Goal: Task Accomplishment & Management: Complete application form

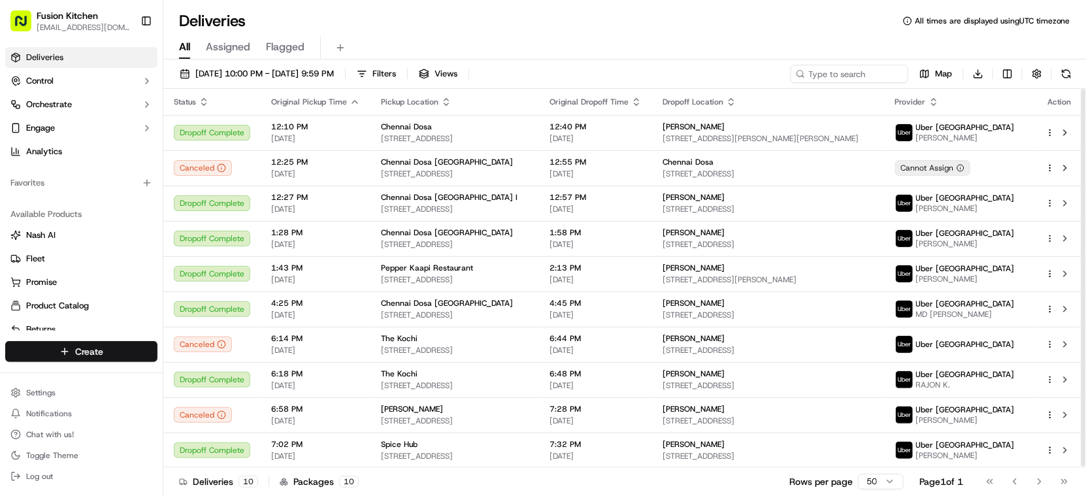
click at [104, 349] on html "Fusion Kitchen [EMAIL_ADDRESS][DOMAIN_NAME] Toggle Sidebar Deliveries Control O…" at bounding box center [543, 248] width 1086 height 496
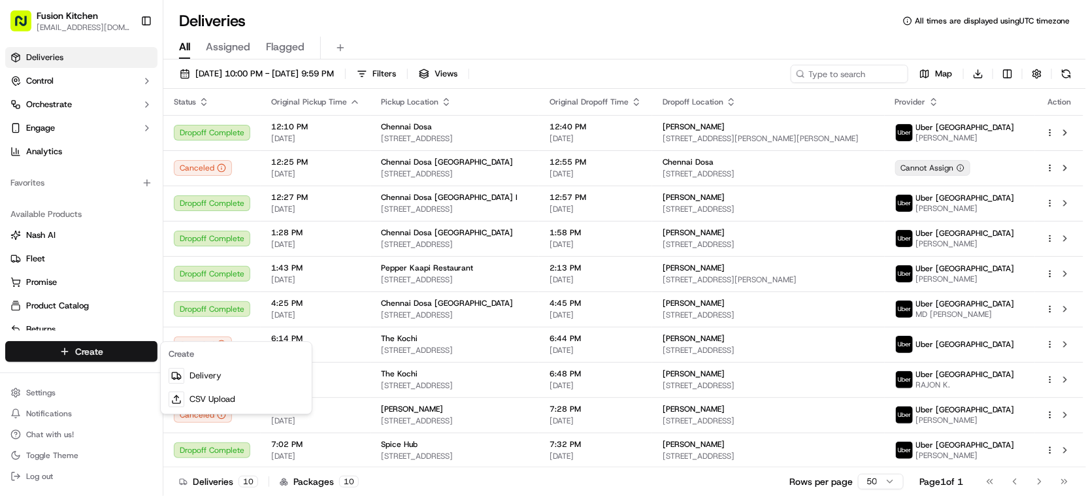
click at [104, 351] on html "Fusion Kitchen [EMAIL_ADDRESS][DOMAIN_NAME] Toggle Sidebar Deliveries Control O…" at bounding box center [543, 248] width 1086 height 496
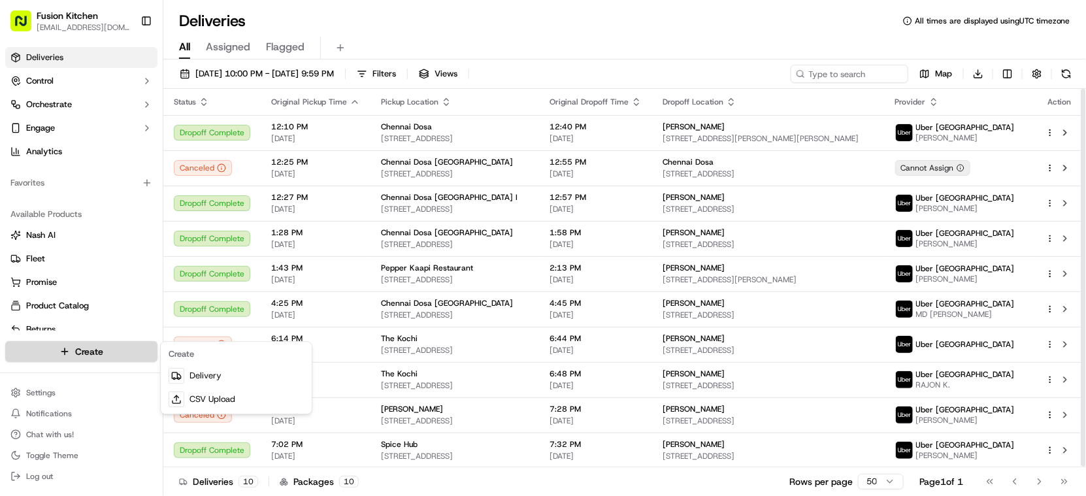
click at [100, 348] on html "Fusion Kitchen hari@fusionpos.uk Toggle Sidebar Deliveries Control Orchestrate …" at bounding box center [543, 248] width 1086 height 496
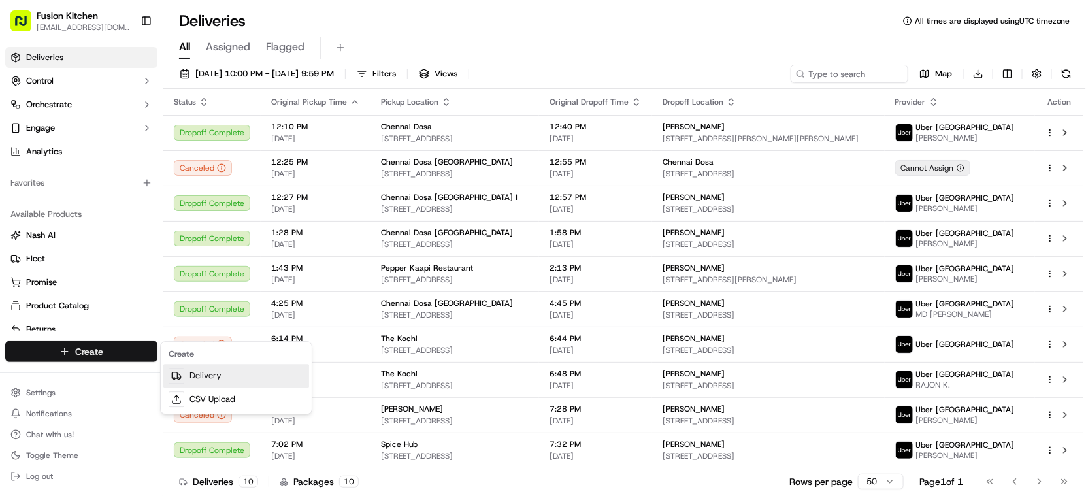
click at [193, 382] on link "Delivery" at bounding box center [236, 376] width 146 height 24
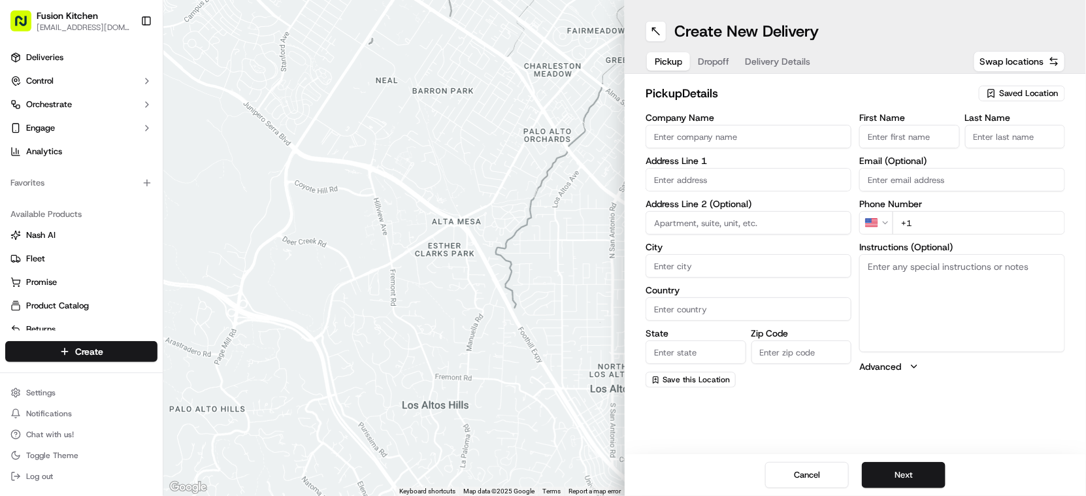
drag, startPoint x: 756, startPoint y: 131, endPoint x: 799, endPoint y: 188, distance: 71.0
click at [754, 131] on input "Company Name" at bounding box center [749, 137] width 206 height 24
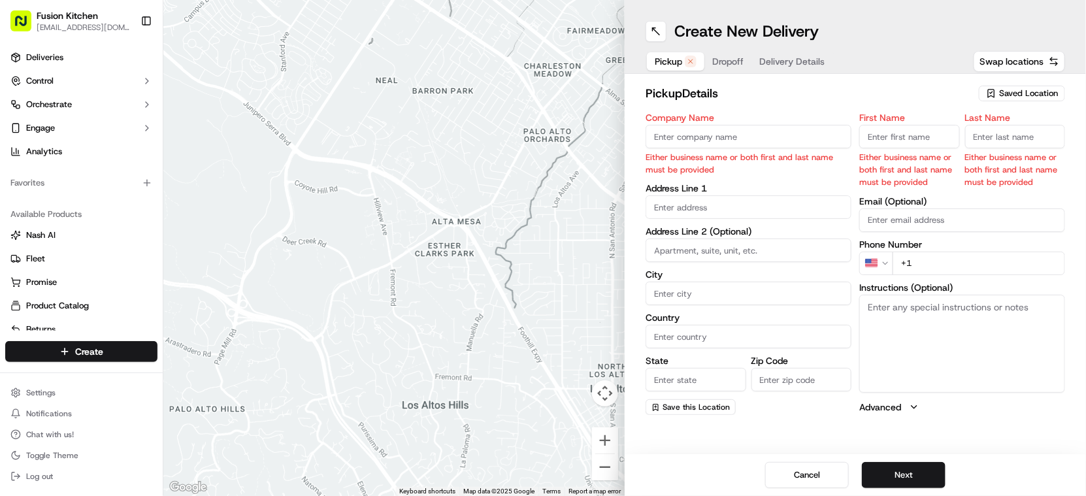
drag, startPoint x: 663, startPoint y: 124, endPoint x: 670, endPoint y: 132, distance: 10.6
click at [667, 128] on input "Company Name" at bounding box center [749, 137] width 206 height 24
paste input "Chennai Dosa [GEOGRAPHIC_DATA]"
type input "Chennai Dosa [GEOGRAPHIC_DATA]"
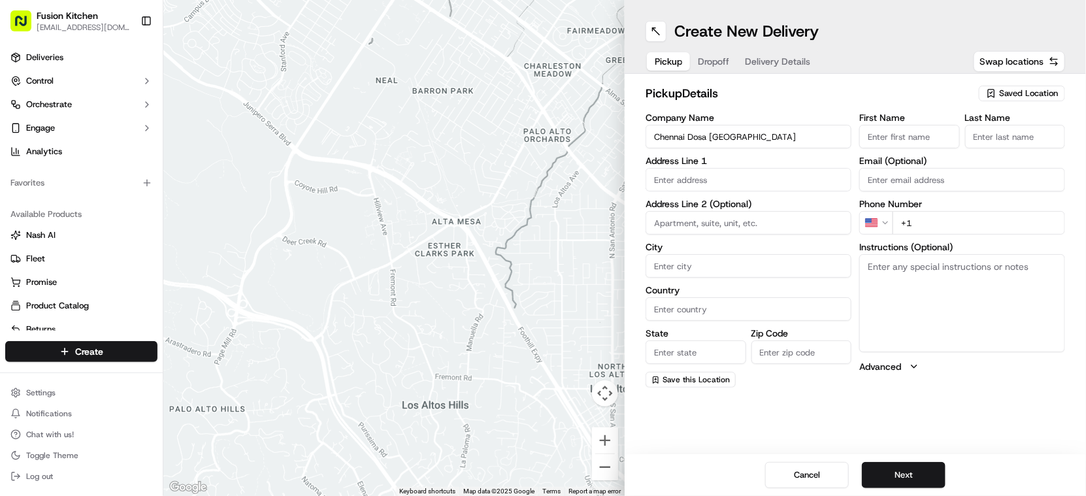
click at [920, 132] on input "First Name" at bounding box center [910, 137] width 101 height 24
paste input "[PERSON_NAME]"
click at [922, 127] on input "[PERSON_NAME]" at bounding box center [910, 137] width 101 height 24
type input "Ganesan"
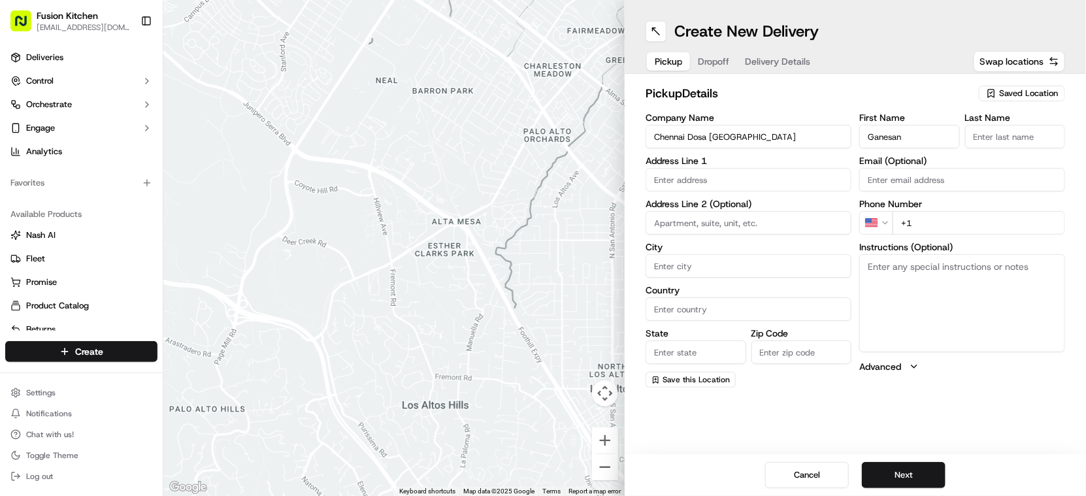
click at [994, 129] on input "Last Name" at bounding box center [1015, 137] width 101 height 24
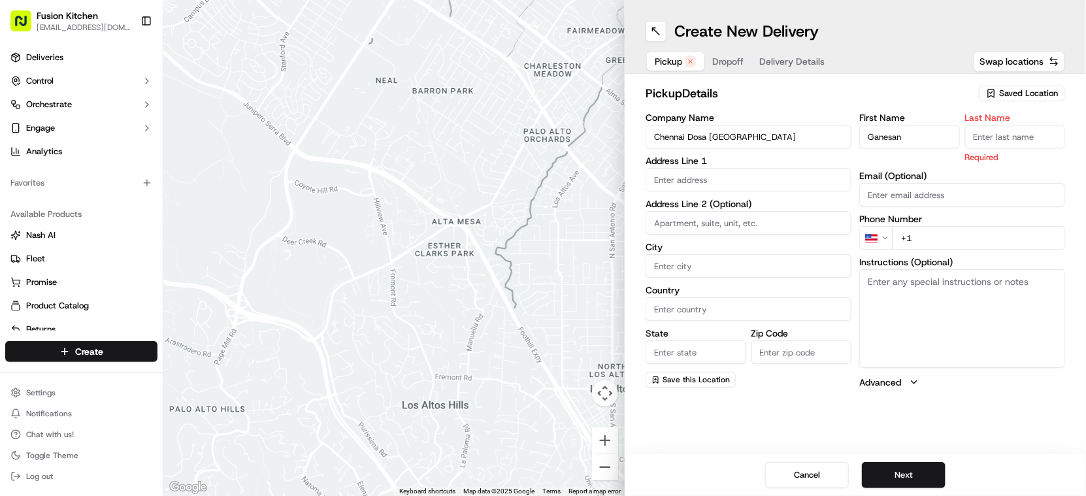
paste input "Selvakumar"
type input "Selvakumar"
click at [743, 179] on input "text" at bounding box center [749, 180] width 206 height 24
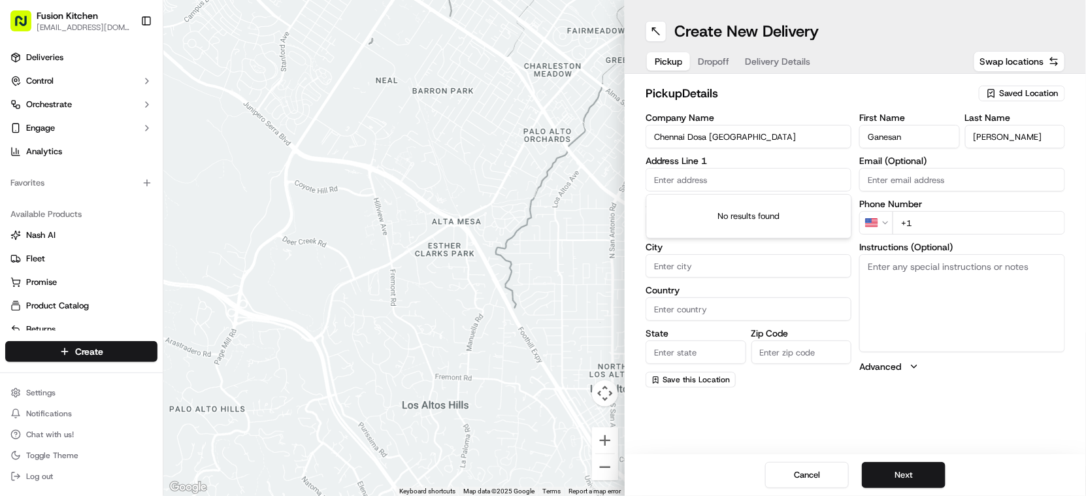
click at [712, 173] on input "text" at bounding box center [749, 180] width 206 height 24
paste input "24 St Helens St, Ipswich, United Kingdom, IP4 1HJ"
click at [724, 206] on div "24 Saint Helen's Street, Ipswich, UK" at bounding box center [749, 207] width 199 height 20
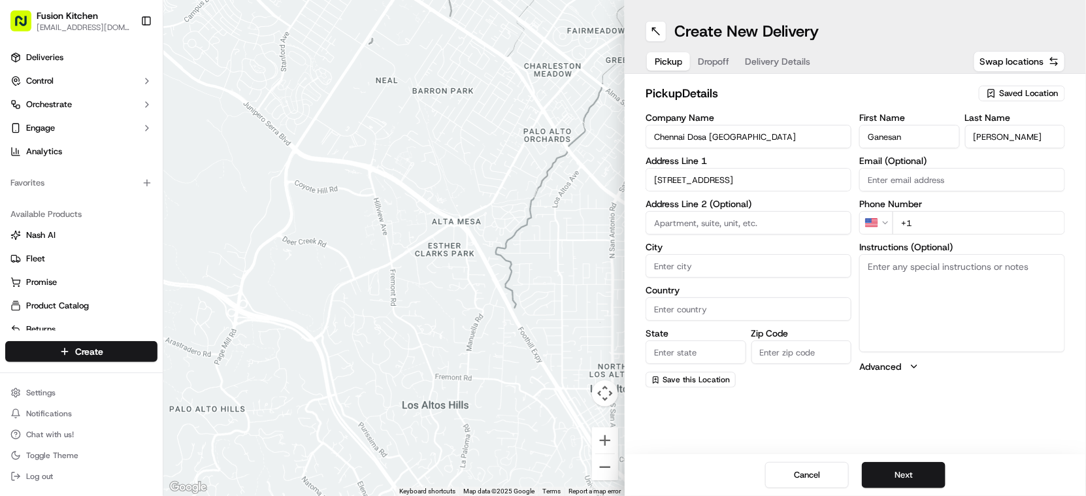
type input "[STREET_ADDRESS]"
type input "Ipswich"
type input "United Kingdom"
type input "England"
type input "IP4 1HJ"
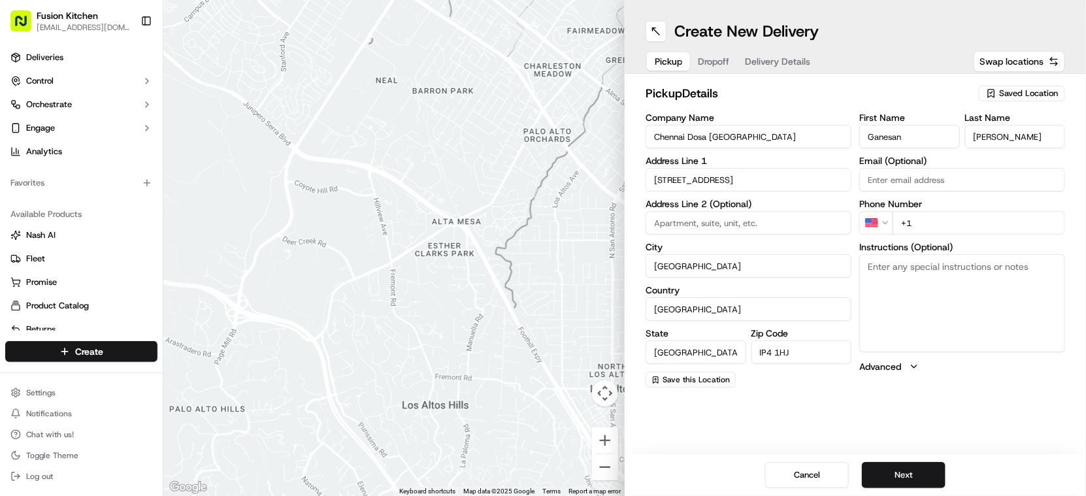
type input "24 Saint Helen's Street"
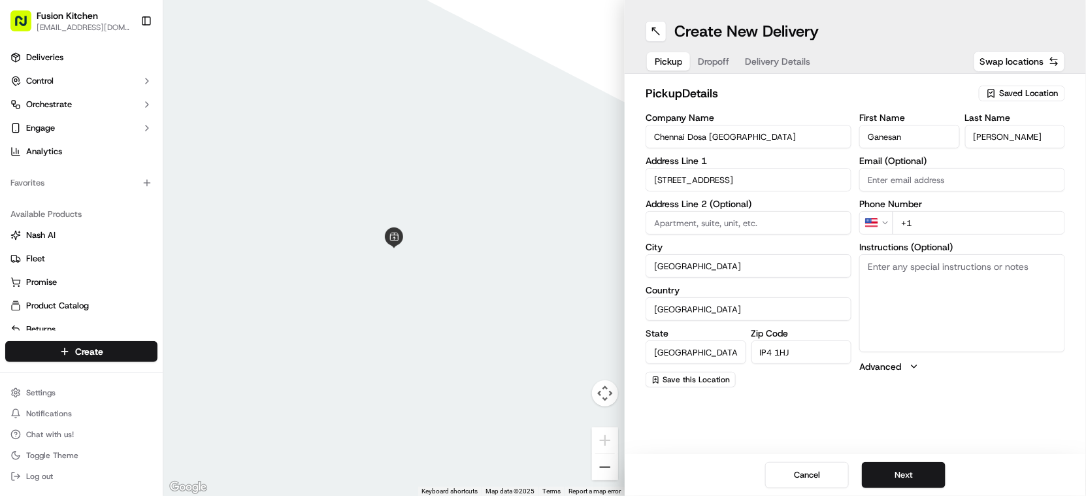
click at [996, 297] on textarea "Instructions (Optional)" at bounding box center [963, 303] width 206 height 98
paste textarea "24 St Helens St, Ipswich, United Kingdom, IP4 1HJ"
type textarea "24 St Helens St, Ipswich, United Kingdom, IP4 1HJ"
click at [886, 216] on html "Fusion Kitchen hari@fusionpos.uk Toggle Sidebar Deliveries Control Orchestrate …" at bounding box center [543, 248] width 1086 height 496
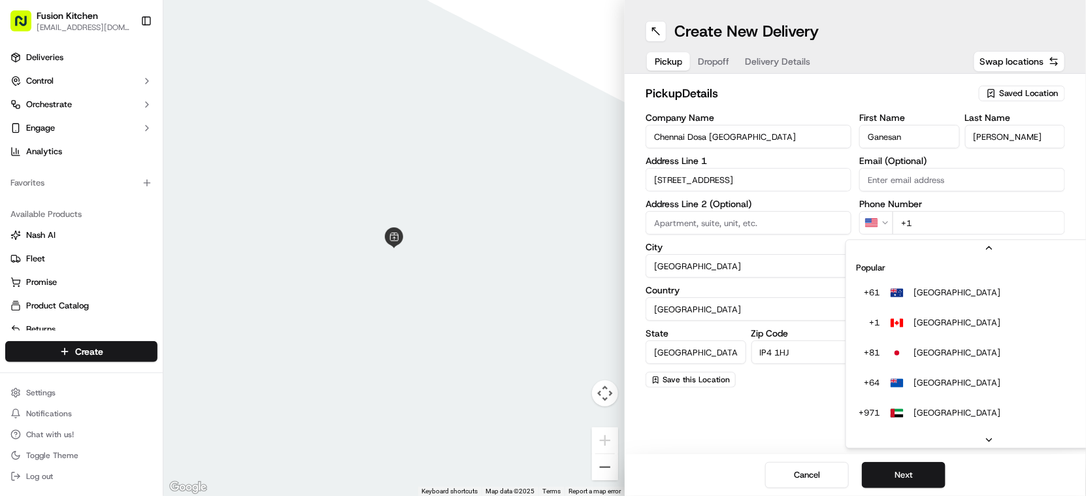
scroll to position [56, 0]
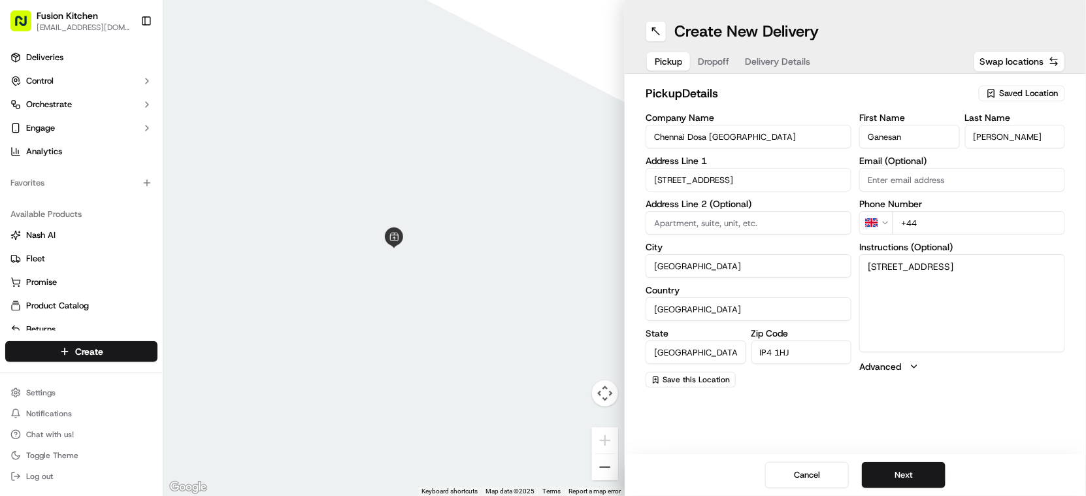
click at [976, 221] on input "+44" at bounding box center [979, 223] width 173 height 24
paste input "1473 288599"
type input "[PHONE_NUMBER]"
click at [905, 490] on div "Cancel Next" at bounding box center [856, 475] width 462 height 42
click at [933, 470] on button "Next" at bounding box center [904, 475] width 84 height 26
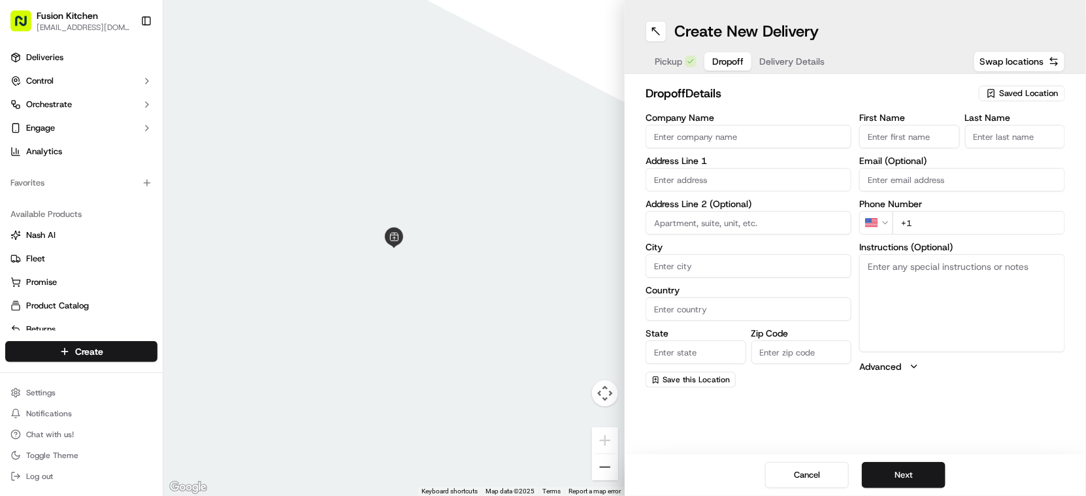
click at [733, 123] on div "Company Name" at bounding box center [749, 130] width 206 height 35
click at [733, 135] on input "Company Name" at bounding box center [749, 137] width 206 height 24
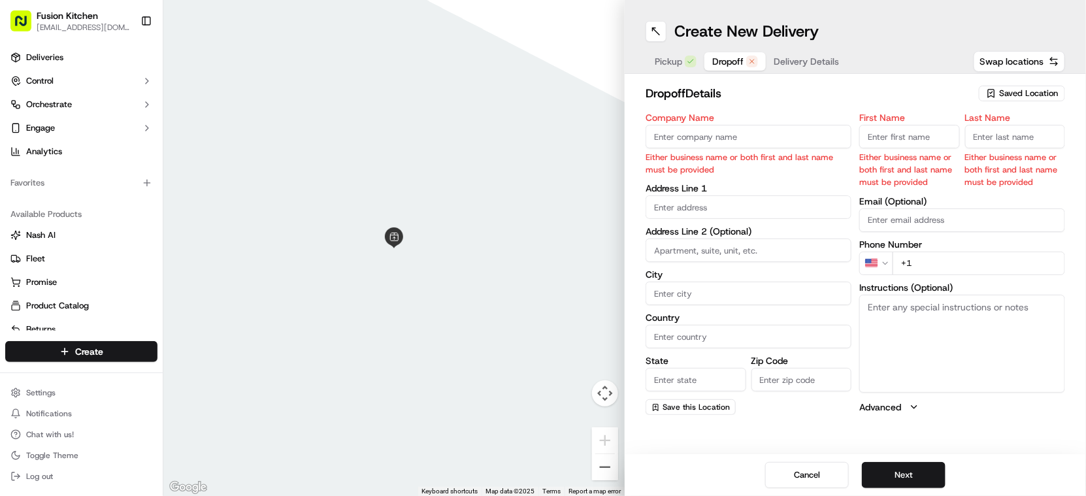
click at [714, 209] on input "text" at bounding box center [749, 207] width 206 height 24
paste input "Flat1lefthandcorner, Constitution Hill, Ipswich, IP1 3RG"
type input "Flat1lefthandcorner, Constitution Hill, Ipswich, IP1 3RG"
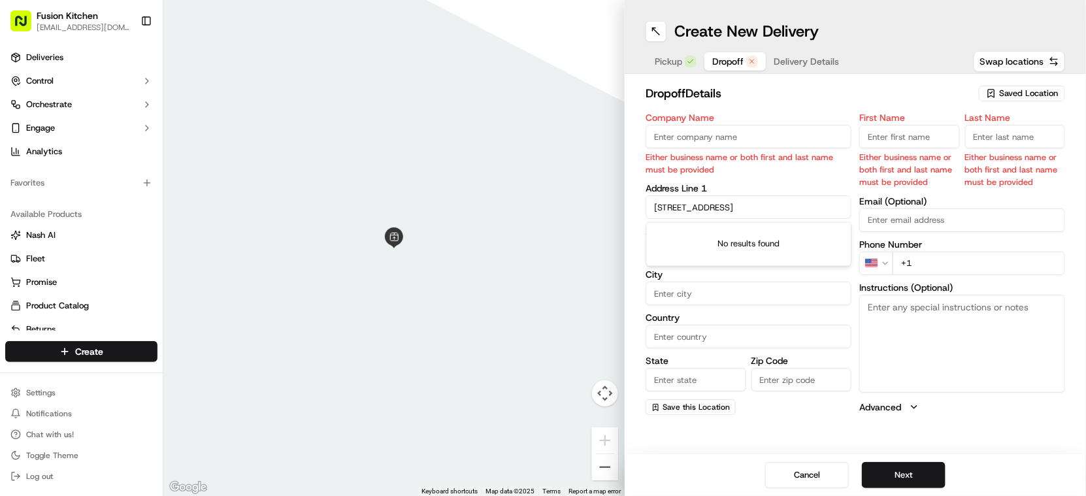
click at [939, 320] on textarea "Instructions (Optional)" at bounding box center [963, 344] width 206 height 98
paste textarea "Flat1lefthandcorner, Constitution Hill, Ipswich, IP1 3RG"
type textarea "Flat1lefthandcorner, Constitution Hill, Ipswich, IP1 3RG"
click at [748, 209] on input "Flat1lefthandcorner, Constitution Hill, Ipswich, IP1 3RG" at bounding box center [749, 207] width 206 height 24
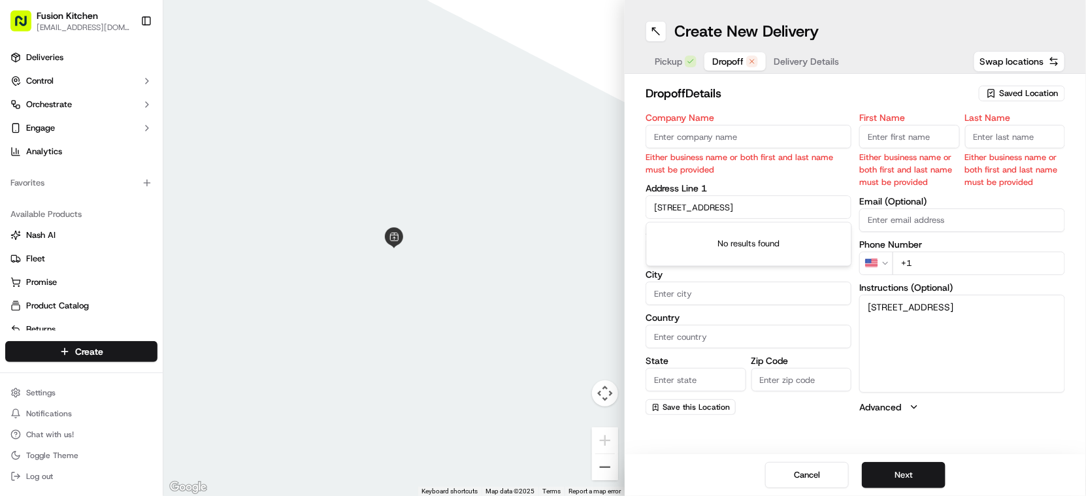
click at [748, 209] on input "Flat1lefthandcorner, Constitution Hill, Ipswich, IP1 3RG" at bounding box center [749, 207] width 206 height 24
click at [736, 139] on input "Company Name" at bounding box center [749, 137] width 206 height 24
click at [724, 136] on input "Company Name" at bounding box center [749, 137] width 206 height 24
paste input "Arpit Pillai"
type input "Arpit Pillai"
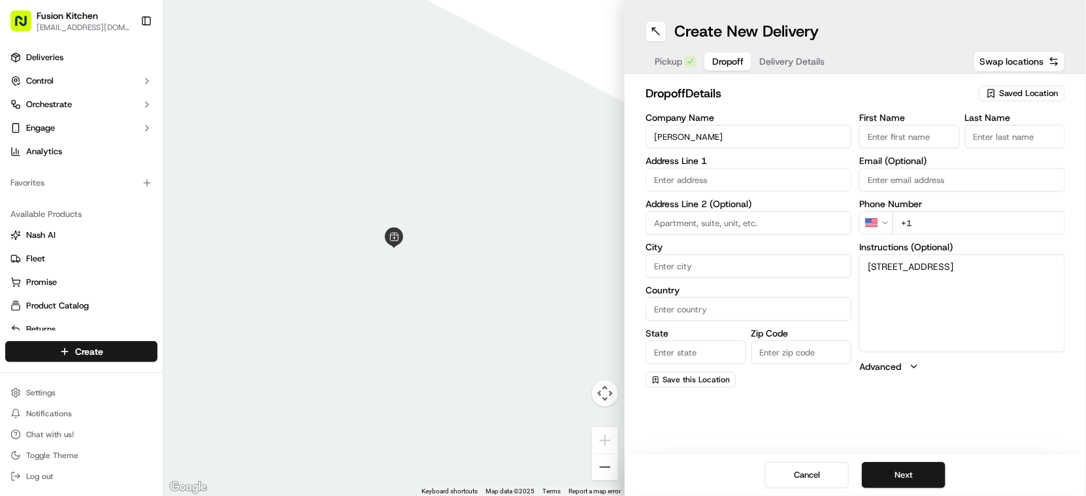
click at [893, 137] on input "First Name" at bounding box center [910, 137] width 101 height 24
paste input "Arpit Pillai"
click at [906, 137] on input "Arpit Pillai" at bounding box center [910, 137] width 101 height 24
type input "Arpit"
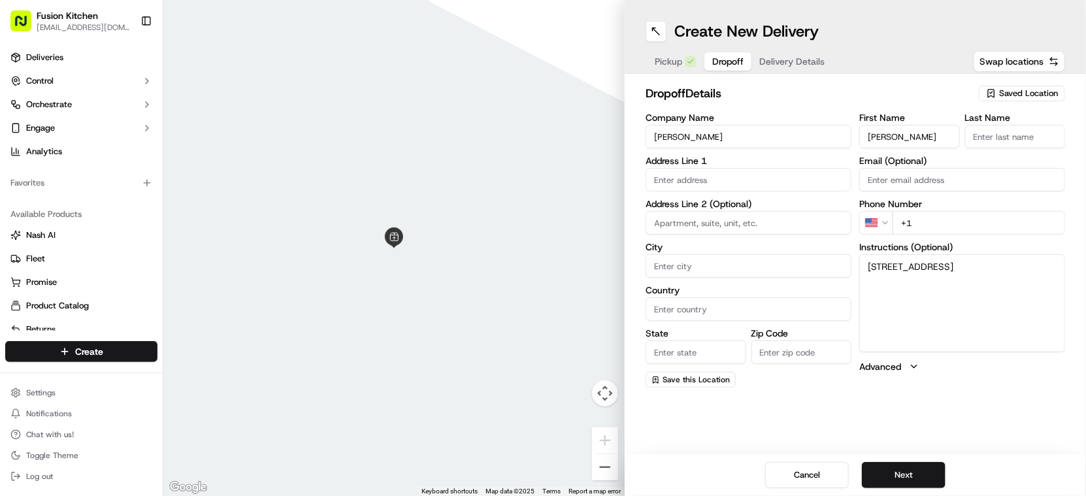
click at [984, 138] on input "Last Name" at bounding box center [1015, 137] width 101 height 24
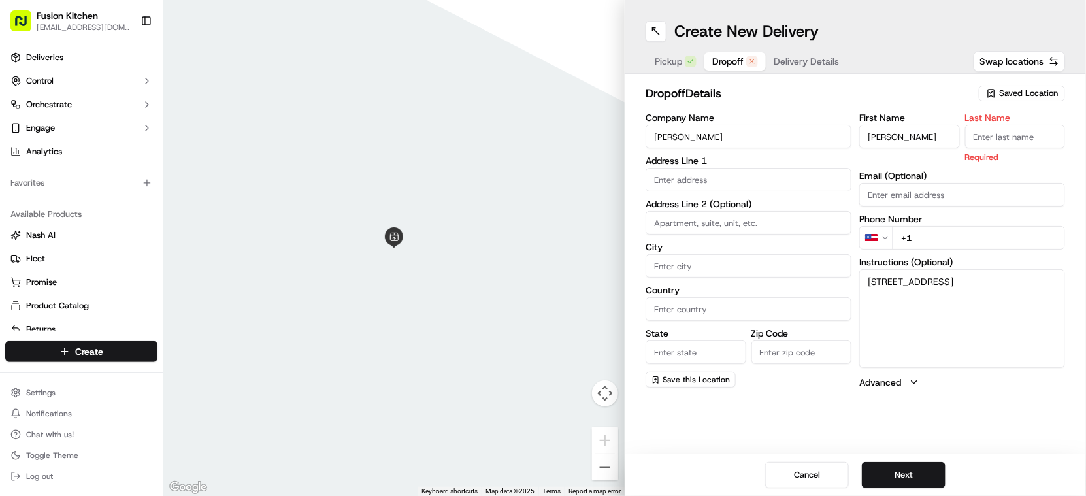
paste input "Pillai"
type input "Pillai"
click at [739, 181] on input "text" at bounding box center [749, 180] width 206 height 24
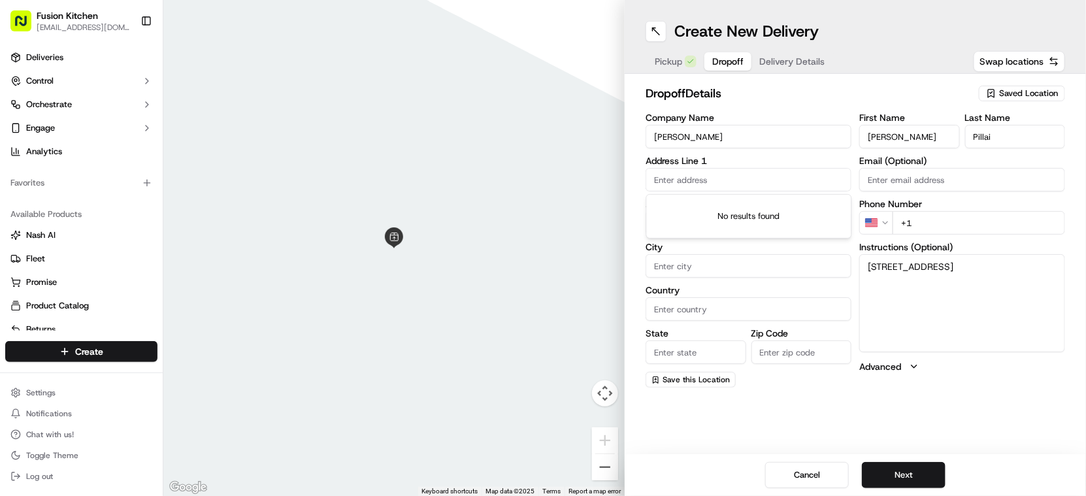
click at [775, 416] on div "Create New Delivery Pickup Dropoff Delivery Details Swap locations dropoff Deta…" at bounding box center [856, 248] width 462 height 496
click at [882, 224] on html "Fusion Kitchen hari@fusionpos.uk Toggle Sidebar Deliveries Control Orchestrate …" at bounding box center [543, 248] width 1086 height 496
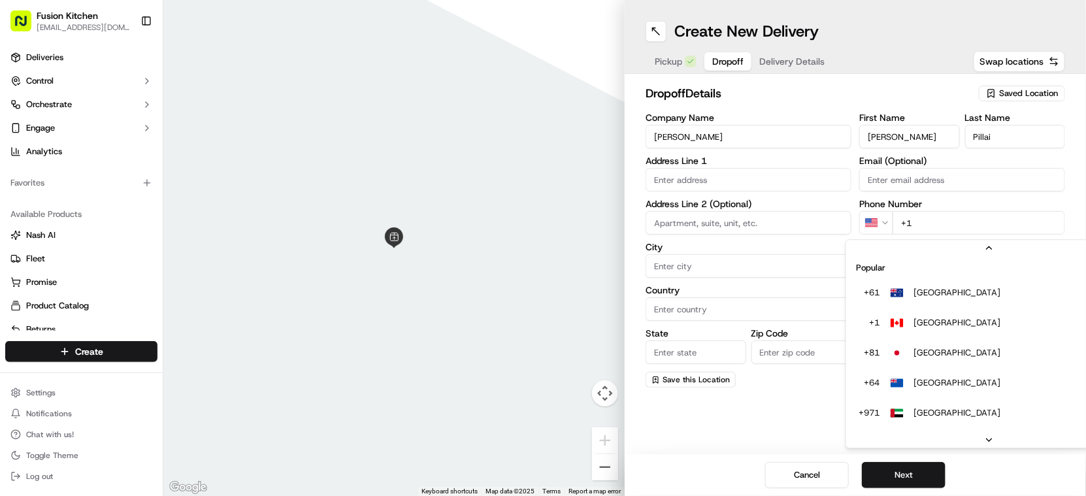
scroll to position [56, 0]
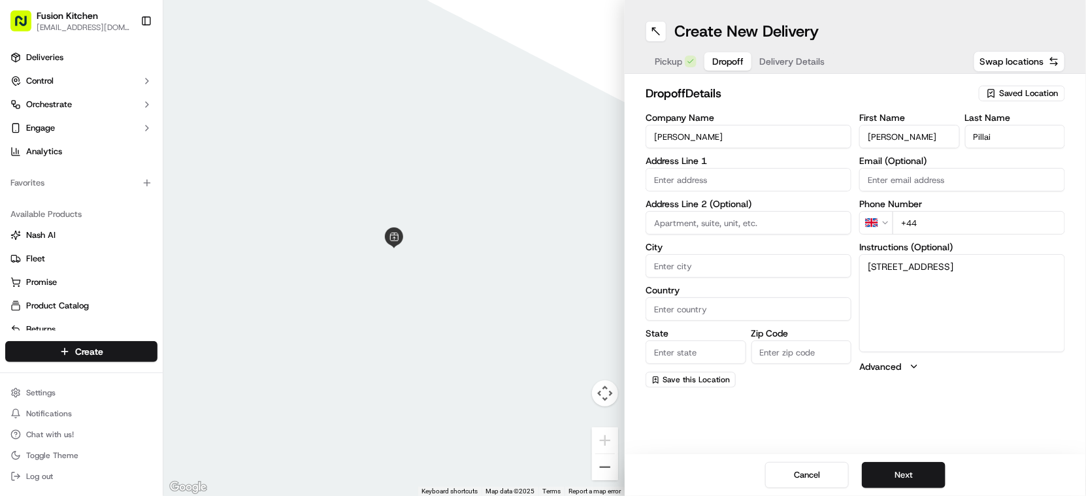
click at [947, 218] on input "+44" at bounding box center [979, 223] width 173 height 24
paste input "07469 074162"
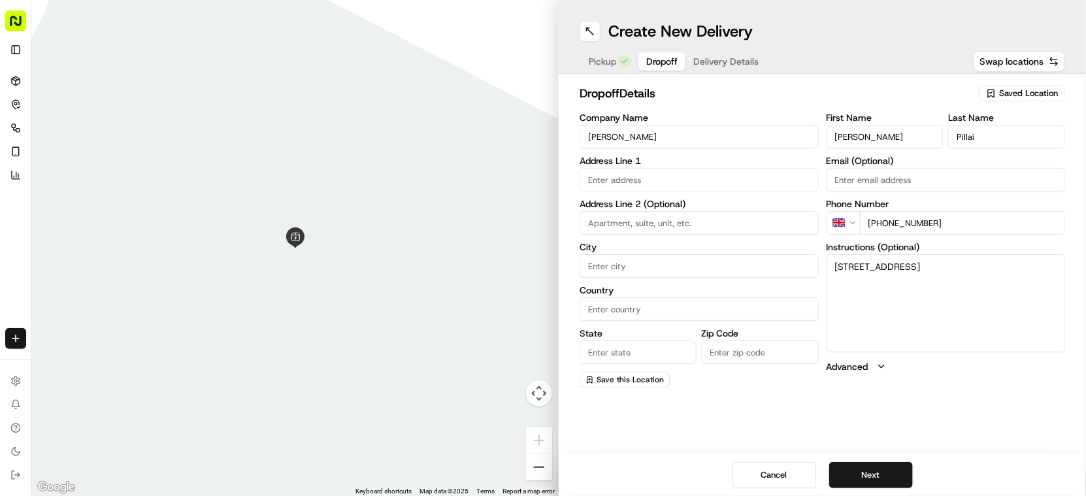
click at [894, 222] on input "+44 07469 074162" at bounding box center [963, 223] width 206 height 24
type input "+44 7469 074162"
click at [729, 176] on input "text" at bounding box center [699, 180] width 239 height 24
click at [631, 446] on div "Create New Delivery Pickup Dropoff Delivery Details Swap locations dropoff Deta…" at bounding box center [823, 248] width 528 height 496
drag, startPoint x: 870, startPoint y: 279, endPoint x: 907, endPoint y: 279, distance: 36.6
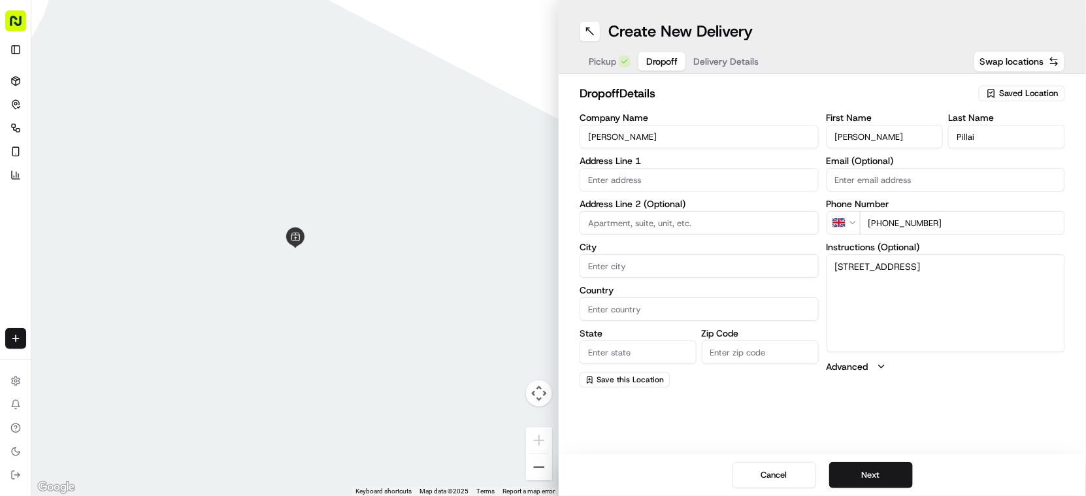
click at [907, 279] on textarea "Flat1lefthandcorner, Constitution Hill, Ipswich, IP1 3RG" at bounding box center [946, 303] width 239 height 98
click at [759, 352] on input "Zip Code" at bounding box center [760, 353] width 117 height 24
paste input "IP1 3RG"
type input "IP1 3RG"
drag, startPoint x: 664, startPoint y: 348, endPoint x: 676, endPoint y: 174, distance: 174.3
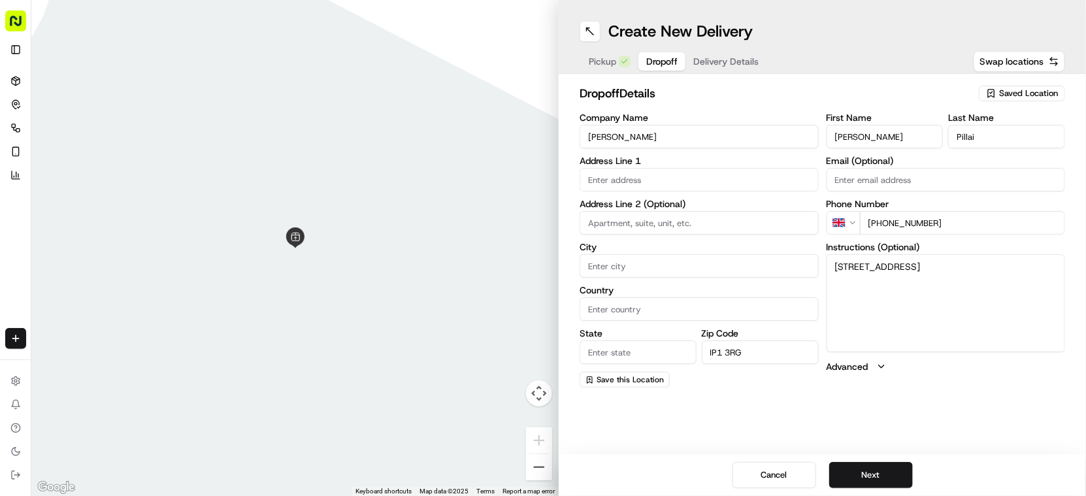
click at [664, 348] on input "State" at bounding box center [638, 353] width 117 height 24
click at [613, 51] on div "Pickup Dropoff Delivery Details" at bounding box center [681, 62] width 203 height 24
click at [609, 58] on span "Pickup" at bounding box center [602, 61] width 27 height 13
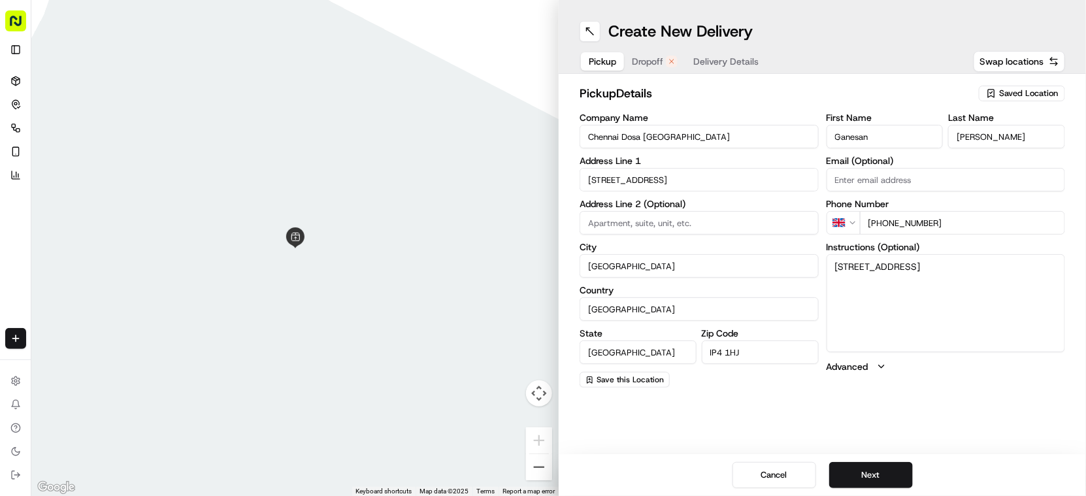
click at [664, 356] on input "England" at bounding box center [638, 353] width 117 height 24
click at [664, 355] on input "England" at bounding box center [638, 353] width 117 height 24
paste input "IP1 3RG"
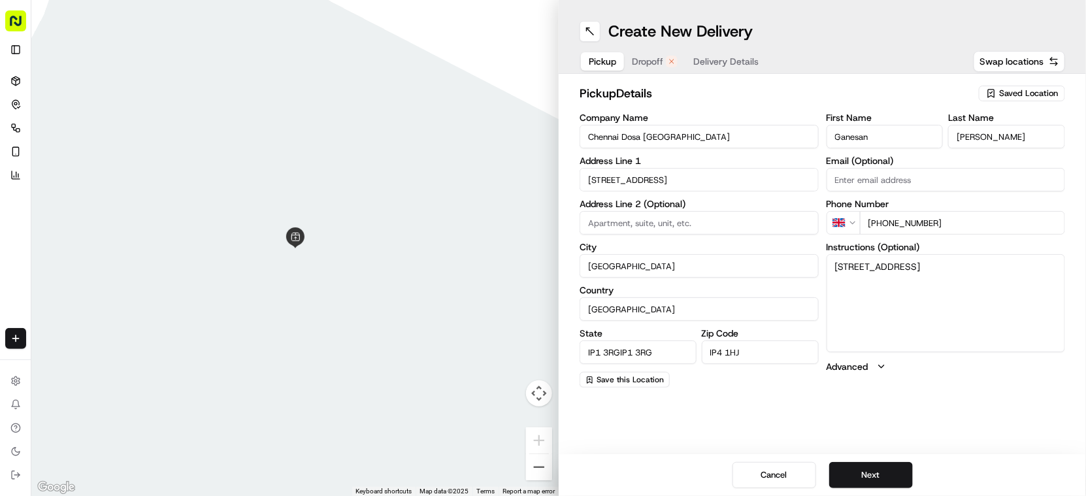
paste input "IP1 3RG"
type input "IP1 3RGIP1 3RGIP1 3RG"
click at [656, 66] on span "Dropoff" at bounding box center [647, 61] width 31 height 13
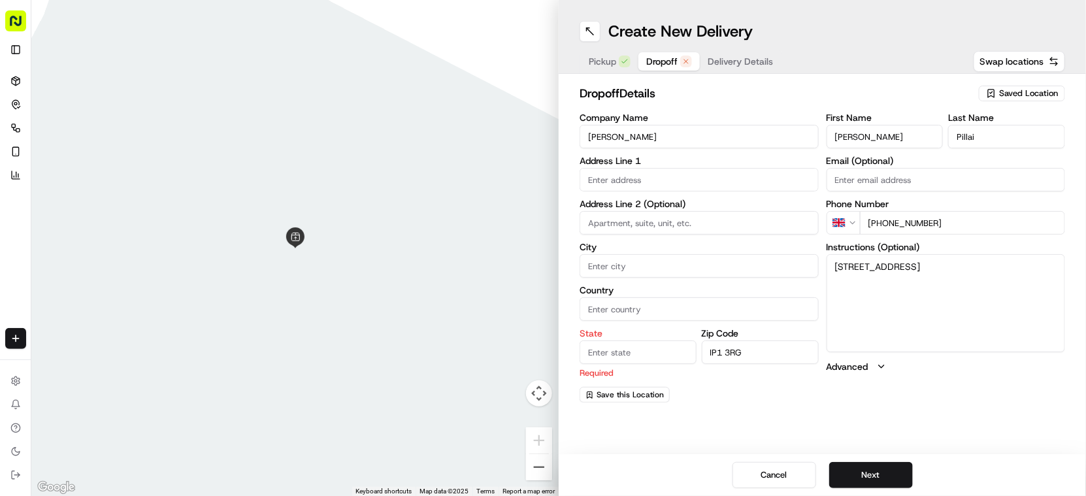
click at [631, 354] on input "State" at bounding box center [638, 353] width 117 height 24
paste input "IP1 3RG"
type input "IP1 3RG"
drag, startPoint x: 636, startPoint y: 307, endPoint x: 631, endPoint y: 289, distance: 18.9
click at [636, 307] on input "Country" at bounding box center [699, 309] width 239 height 24
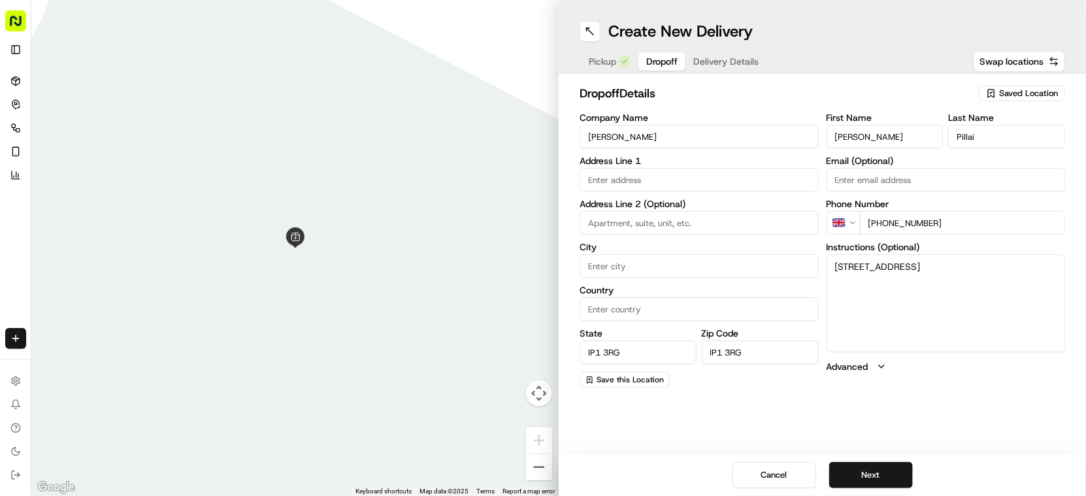
click at [605, 55] on span "Pickup" at bounding box center [602, 61] width 27 height 13
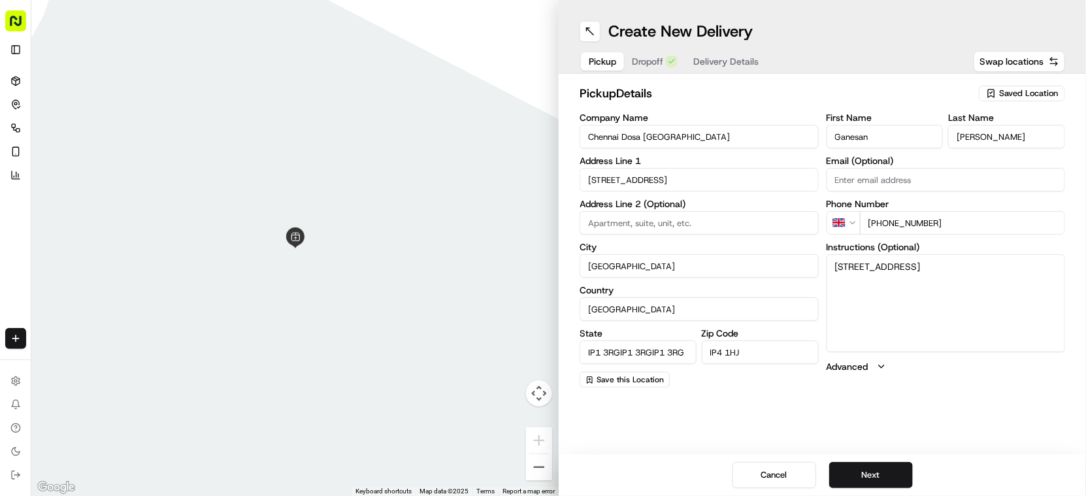
click at [657, 316] on input "United Kingdom" at bounding box center [699, 309] width 239 height 24
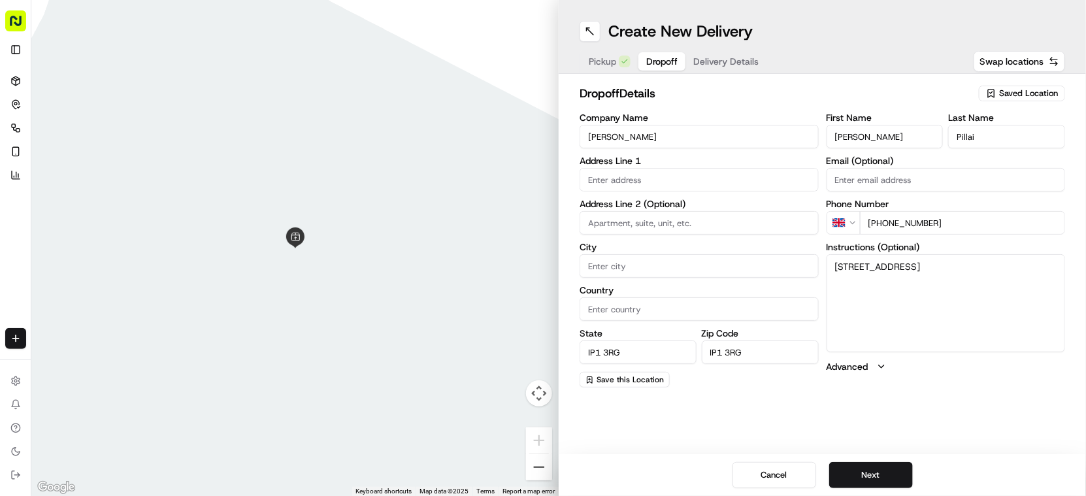
click at [656, 65] on span "Dropoff" at bounding box center [661, 61] width 31 height 13
click at [641, 311] on input "Country" at bounding box center [699, 309] width 239 height 24
paste input "United Kingdom"
type input "United Kingdom"
click at [639, 267] on input "City" at bounding box center [699, 266] width 239 height 24
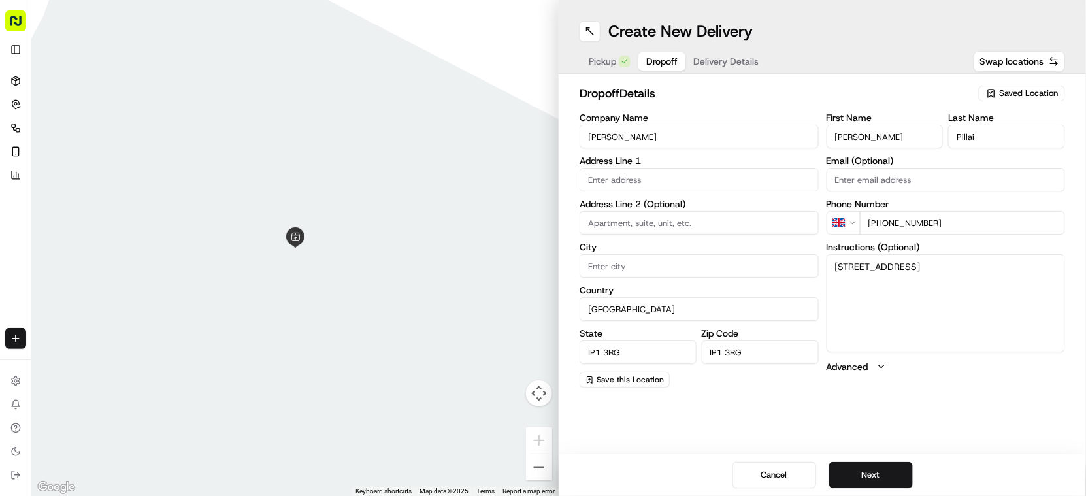
click at [601, 57] on span "Pickup" at bounding box center [602, 61] width 27 height 13
click at [637, 264] on input "Ipswich" at bounding box center [699, 266] width 239 height 24
click at [659, 61] on span "Dropoff" at bounding box center [647, 61] width 31 height 13
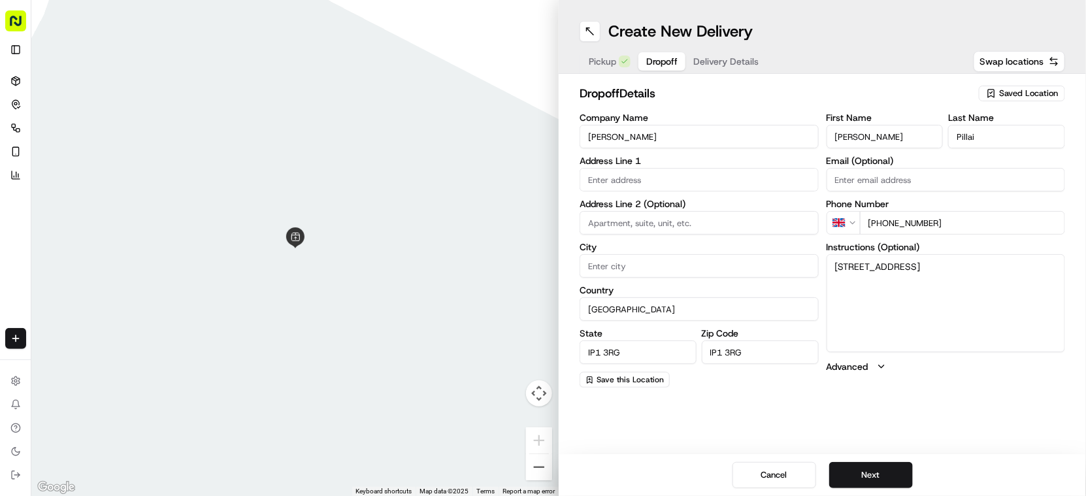
click at [655, 257] on input "City" at bounding box center [699, 266] width 239 height 24
paste input "Ipswich"
type input "Ipswich"
click at [651, 226] on input at bounding box center [699, 223] width 239 height 24
click at [693, 281] on div "Company Name Arpit Pillai Address Line 1 Address Line 2 (Optional) City Ipswich…" at bounding box center [699, 250] width 239 height 275
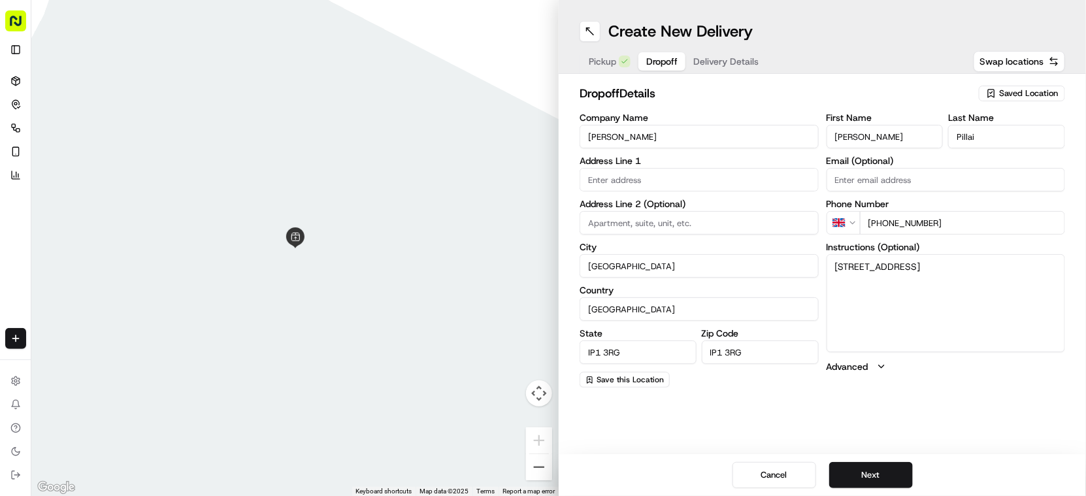
click at [711, 227] on input at bounding box center [699, 223] width 239 height 24
type input "Flat 1"
click at [679, 181] on input "text" at bounding box center [699, 180] width 239 height 24
click at [1024, 274] on textarea "Flat1lefthandcorner, Constitution Hill, Ipswich, IP1 3RG" at bounding box center [946, 303] width 239 height 98
drag, startPoint x: 856, startPoint y: 265, endPoint x: 987, endPoint y: 265, distance: 131.4
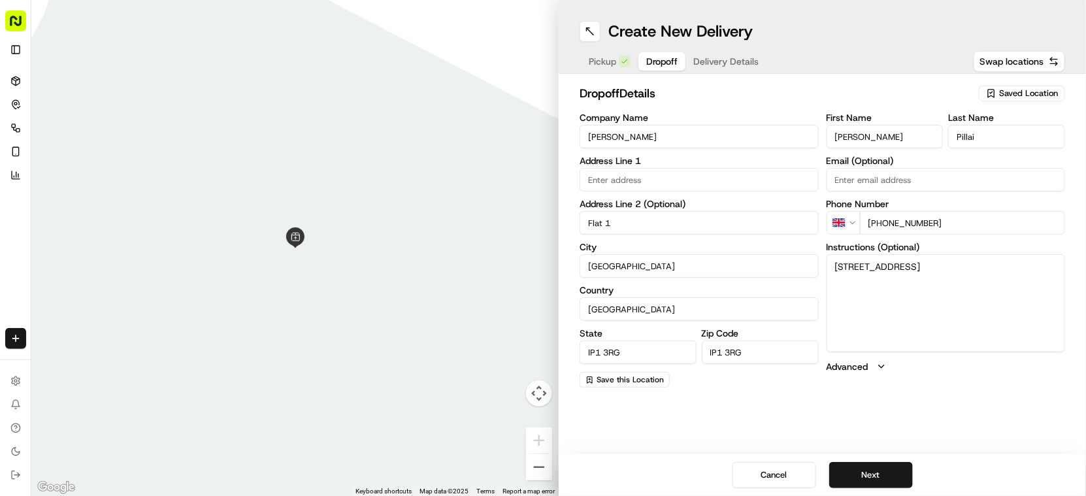
click at [987, 265] on textarea "Flat1lefthandcorner, Constitution Hill, Ipswich, IP1 3RG" at bounding box center [946, 303] width 239 height 98
click at [654, 174] on input "text" at bounding box center [699, 180] width 239 height 24
paste input "lefthandcorner, Constitution Hill"
type input "lefthandcorner, Constitution Hill"
drag, startPoint x: 767, startPoint y: 254, endPoint x: 744, endPoint y: 265, distance: 25.7
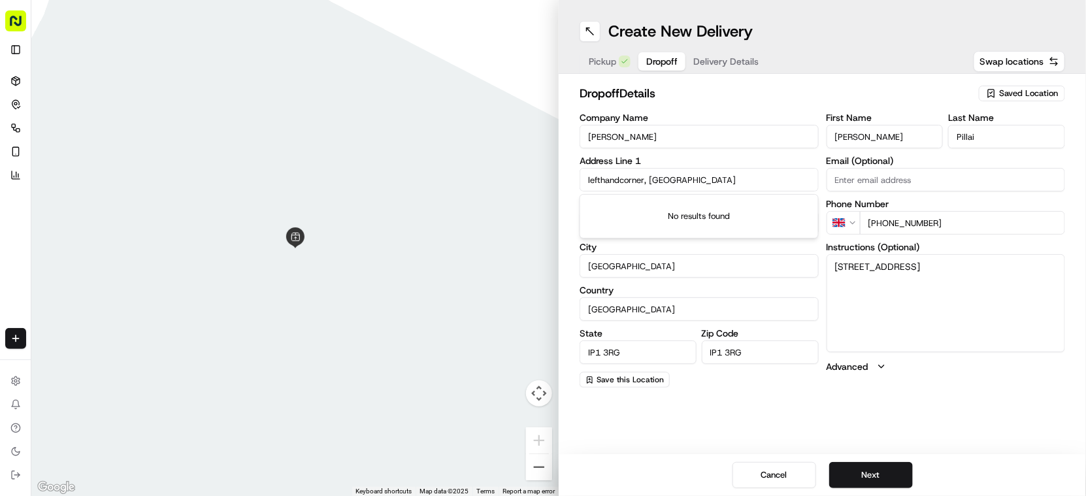
click at [767, 254] on input "Ipswich" at bounding box center [699, 266] width 239 height 24
click at [888, 477] on button "Next" at bounding box center [872, 475] width 84 height 26
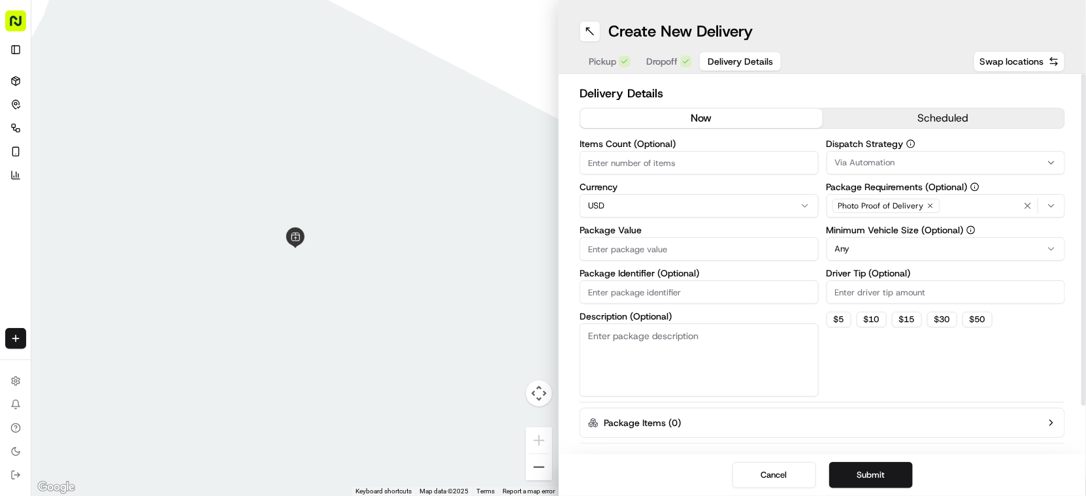
click at [635, 208] on html "Fusion Kitchen hari@fusionpos.uk Toggle Sidebar Deliveries Control Orchestrate …" at bounding box center [543, 248] width 1086 height 496
click at [730, 250] on input "Package Value" at bounding box center [699, 249] width 239 height 24
paste input "17.07"
type input "17.07"
click at [875, 473] on button "Submit" at bounding box center [872, 475] width 84 height 26
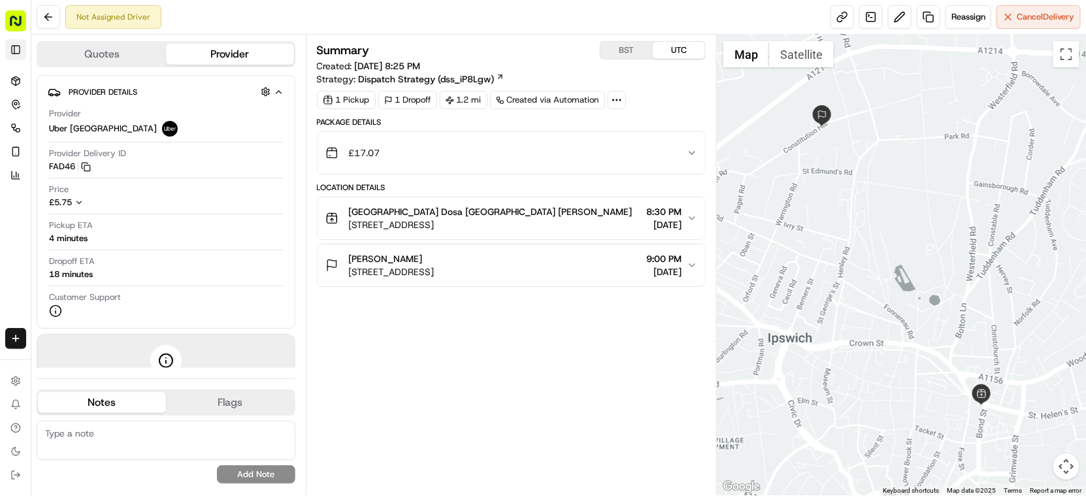
click at [8, 48] on button "Toggle Sidebar" at bounding box center [15, 49] width 21 height 21
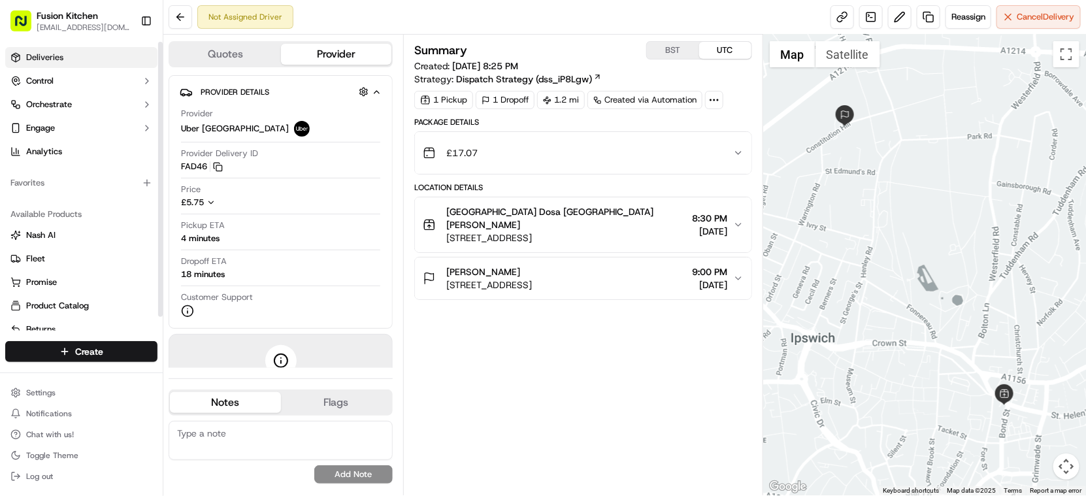
click at [56, 66] on link "Deliveries" at bounding box center [81, 57] width 152 height 21
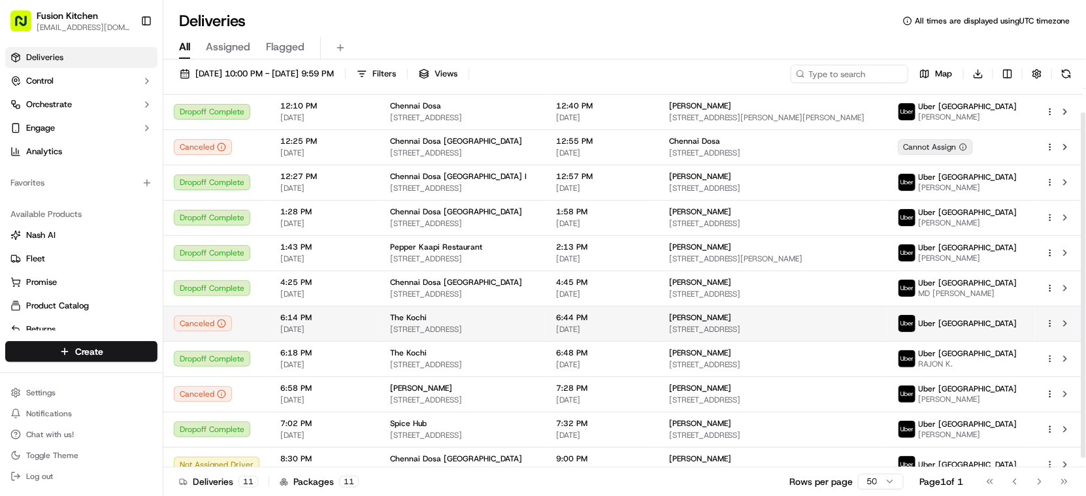
scroll to position [36, 0]
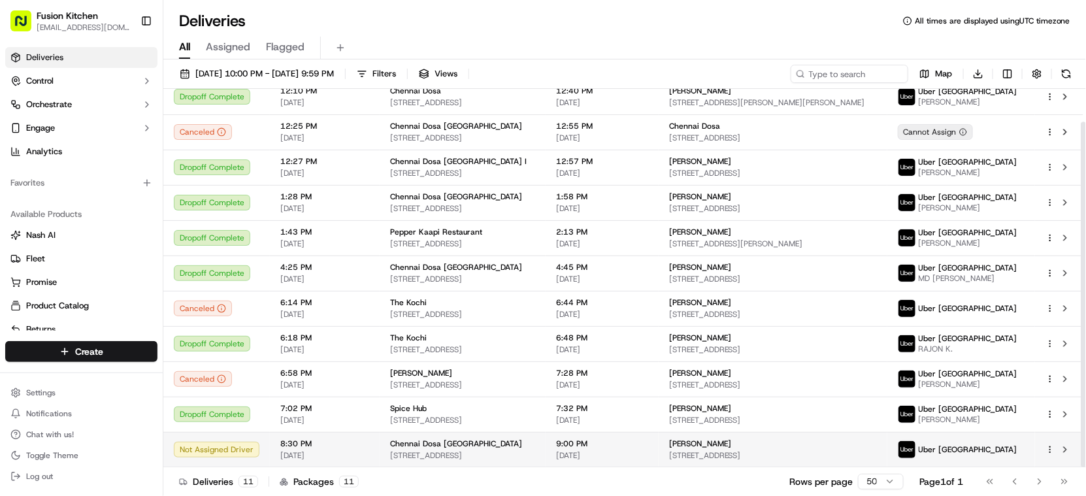
click at [778, 439] on div "Arpit Pillai" at bounding box center [773, 444] width 208 height 10
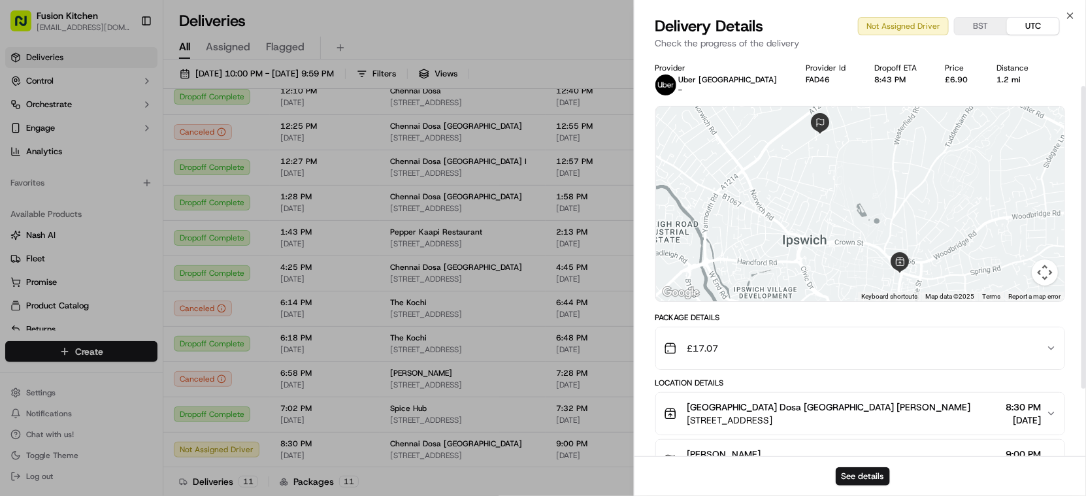
scroll to position [131, 0]
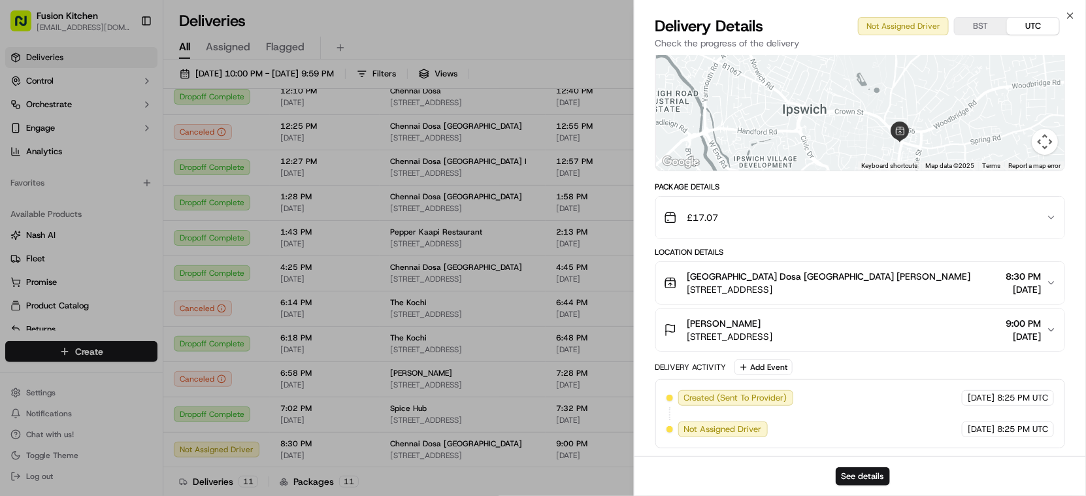
click at [869, 322] on div "Arpit Pillai Constitution Hill, Ipswich IP1 3RG, UK 9:00 PM 09/17/2025" at bounding box center [855, 330] width 383 height 26
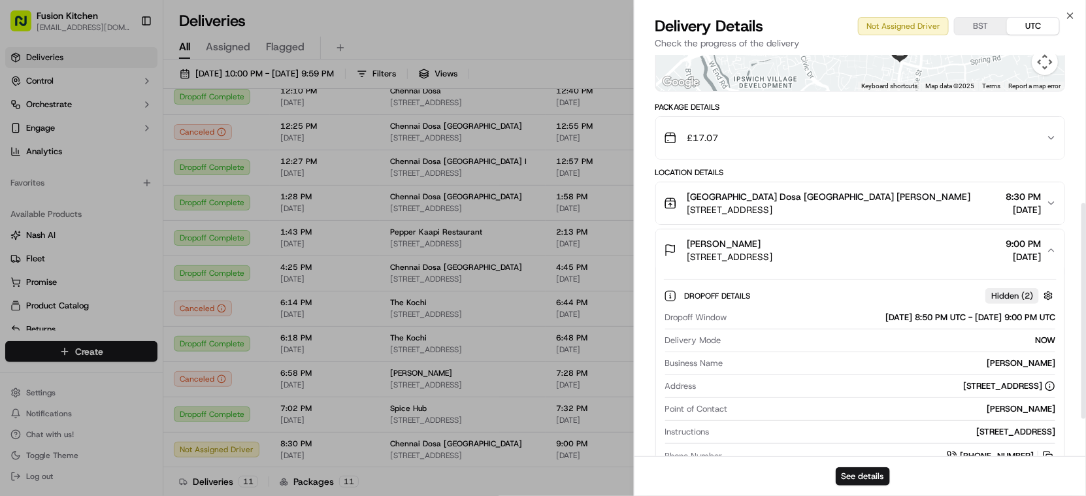
scroll to position [276, 0]
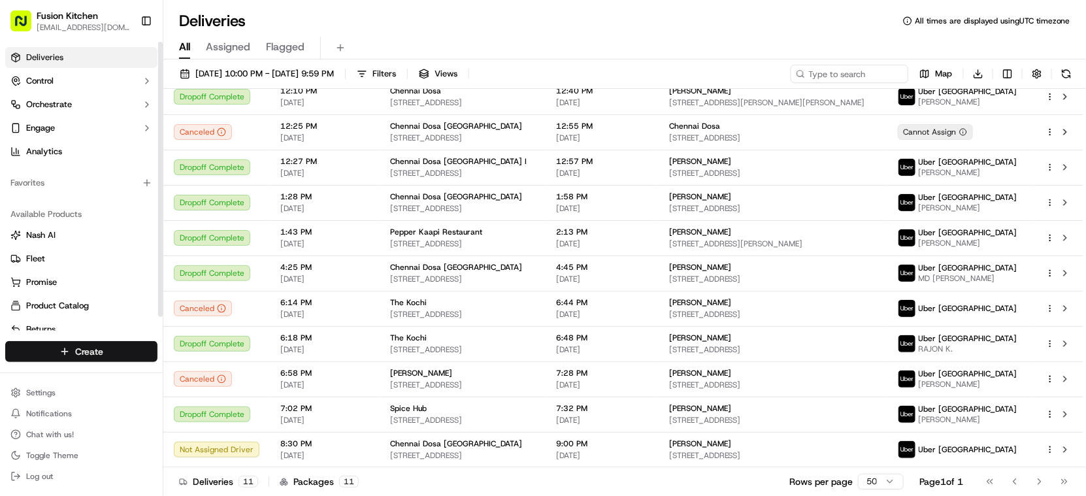
click at [76, 351] on html "Fusion Kitchen hari@fusionpos.uk Toggle Sidebar Deliveries Control Orchestrate …" at bounding box center [543, 248] width 1086 height 496
click at [238, 369] on link "Delivery" at bounding box center [236, 376] width 146 height 24
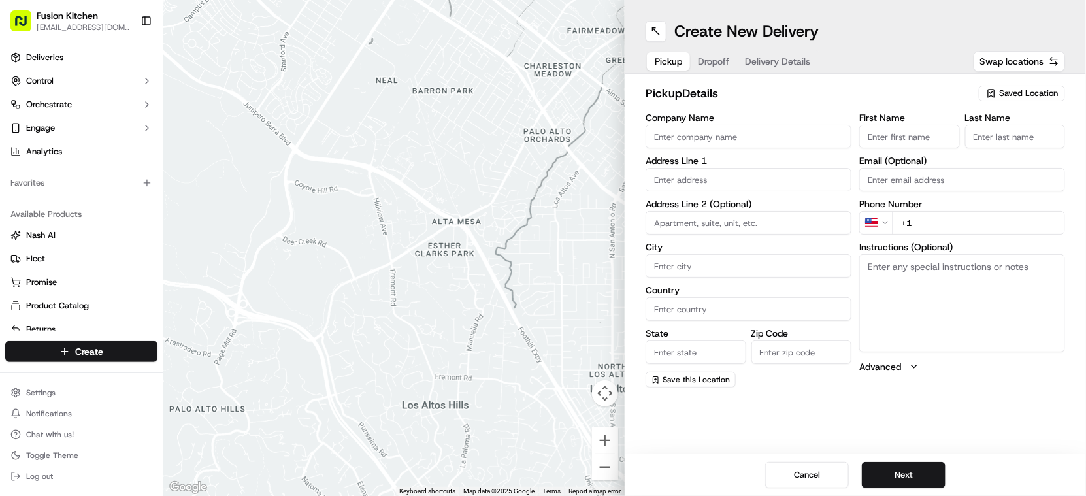
click at [736, 139] on input "Company Name" at bounding box center [749, 137] width 206 height 24
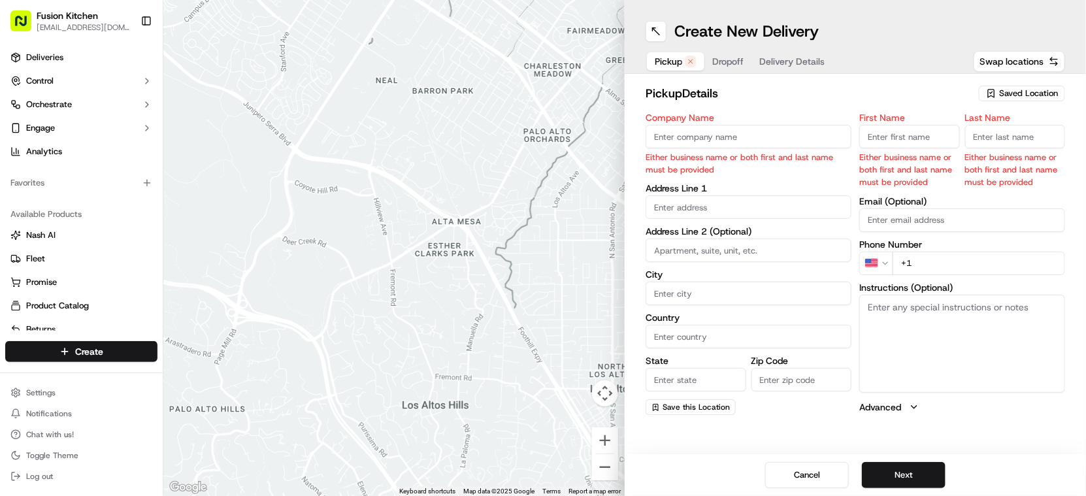
click at [753, 127] on input "Company Name" at bounding box center [749, 137] width 206 height 24
paste input "Chennai Dosa [GEOGRAPHIC_DATA]"
type input "Chennai Dosa [GEOGRAPHIC_DATA]"
type input "24 Saint Helen's Street"
type input "Ipswich"
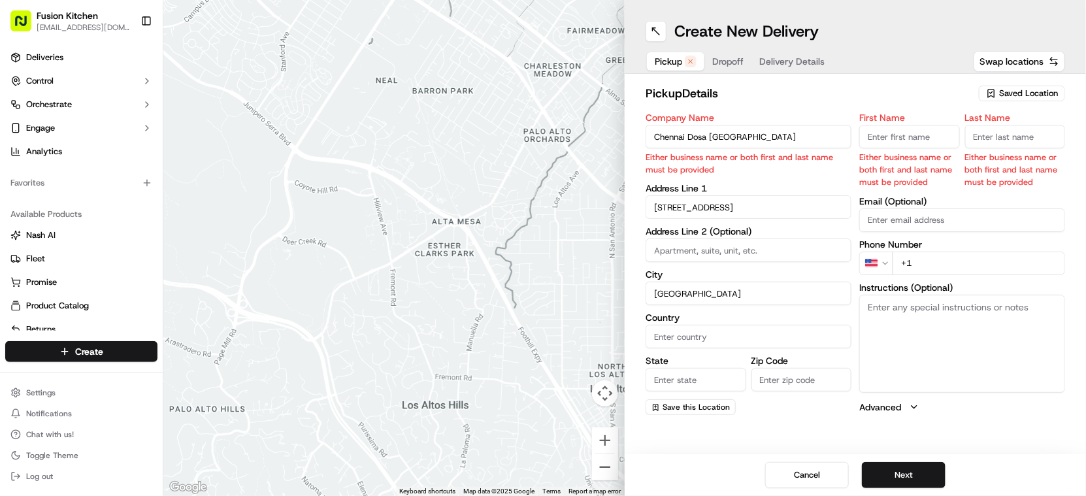
type input "United Kingdom"
type input "England"
type input "IP4 1HJ"
type input "Ganesan"
type input "Selvakumar"
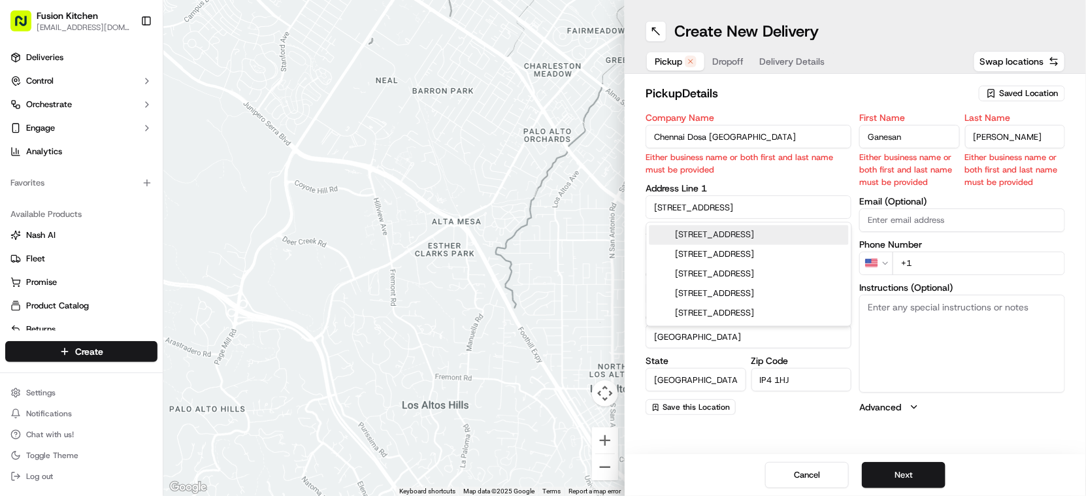
type input "Chennai Dosa [GEOGRAPHIC_DATA]"
click at [967, 323] on textarea "Instructions (Optional)" at bounding box center [963, 344] width 206 height 98
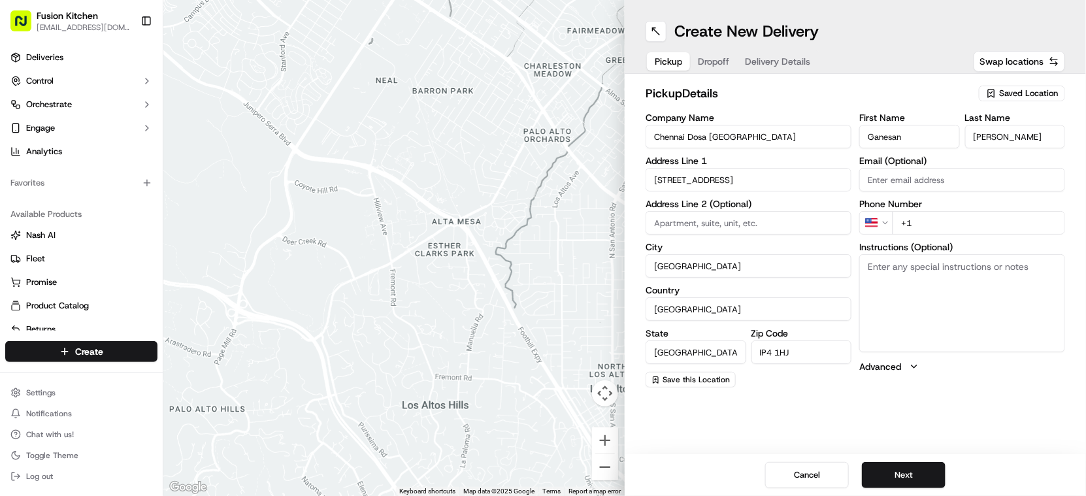
paste textarea "24 St Helens St, Ipswich, United Kingdom, IP4 1HJ"
type textarea "24 St Helens St, Ipswich, United Kingdom, IP4 1HJ"
click at [882, 222] on html "Fusion Kitchen hari@fusionpos.uk Toggle Sidebar Deliveries Control Orchestrate …" at bounding box center [543, 248] width 1086 height 496
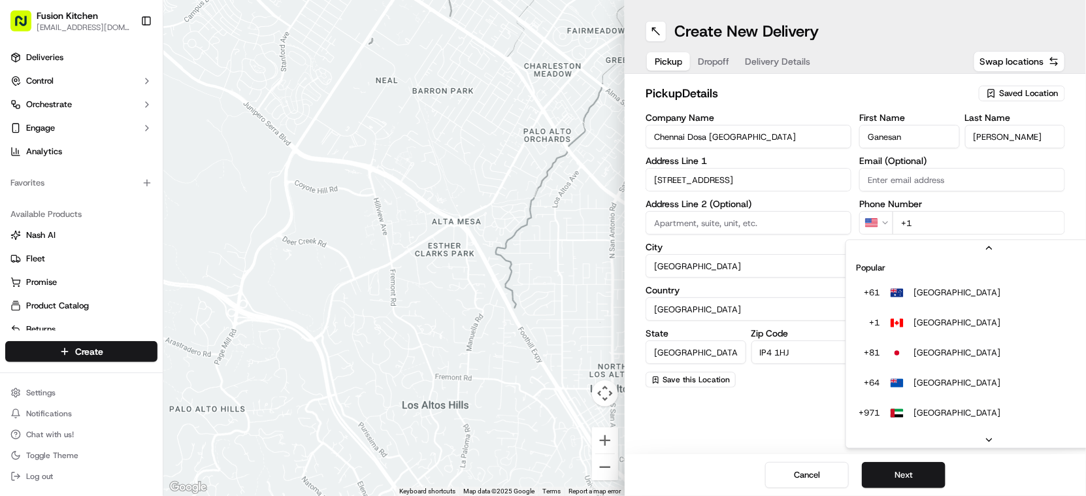
scroll to position [56, 0]
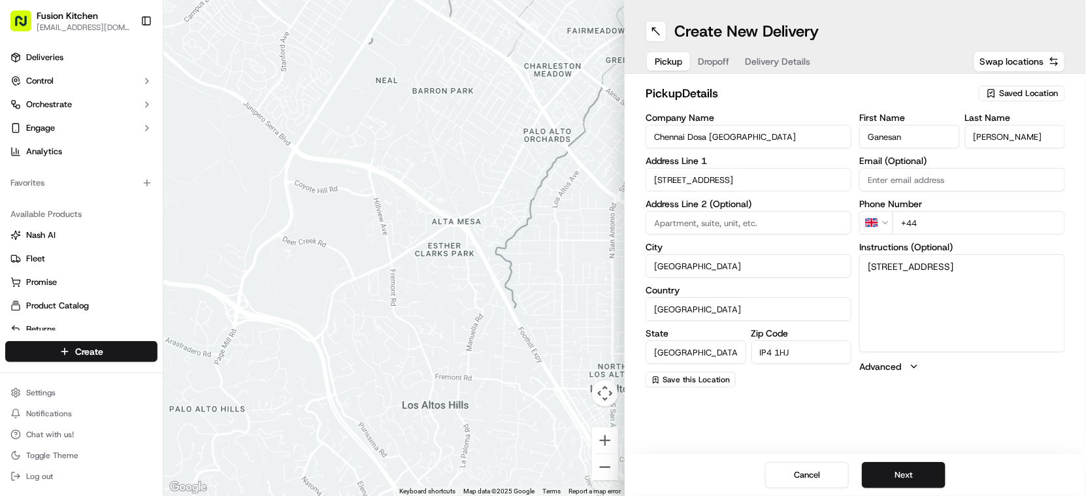
click at [1002, 215] on input "+44" at bounding box center [979, 223] width 173 height 24
paste input "1473 288599"
type input "[PHONE_NUMBER]"
click at [915, 481] on button "Next" at bounding box center [904, 475] width 84 height 26
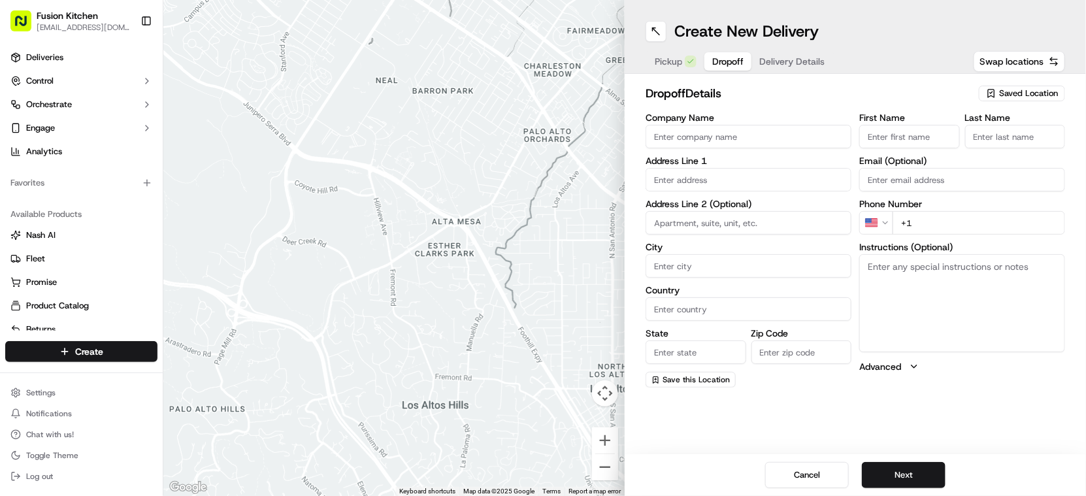
click at [691, 143] on input "Company Name" at bounding box center [749, 137] width 206 height 24
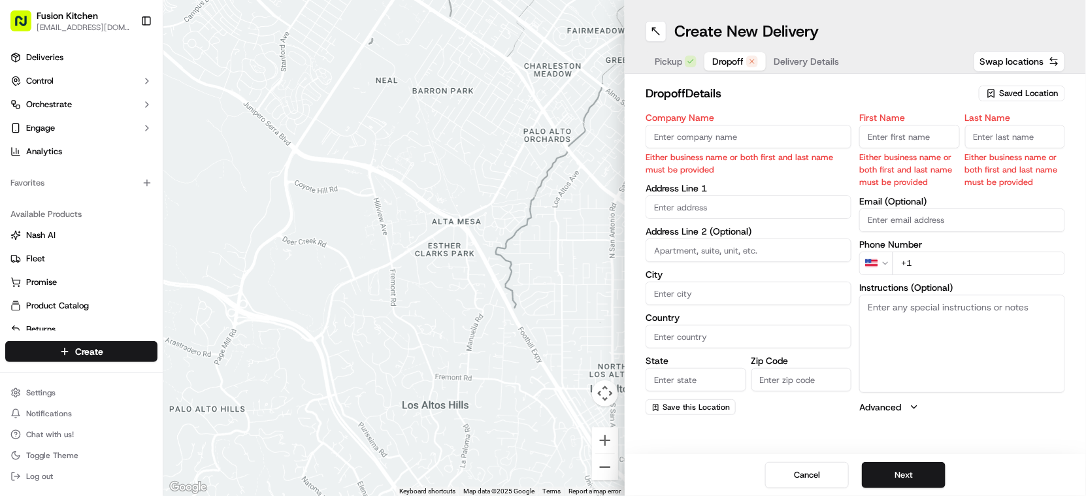
click at [737, 133] on input "Company Name" at bounding box center [749, 137] width 206 height 24
paste input "Subhajit Saha"
type input "Subhajit Saha"
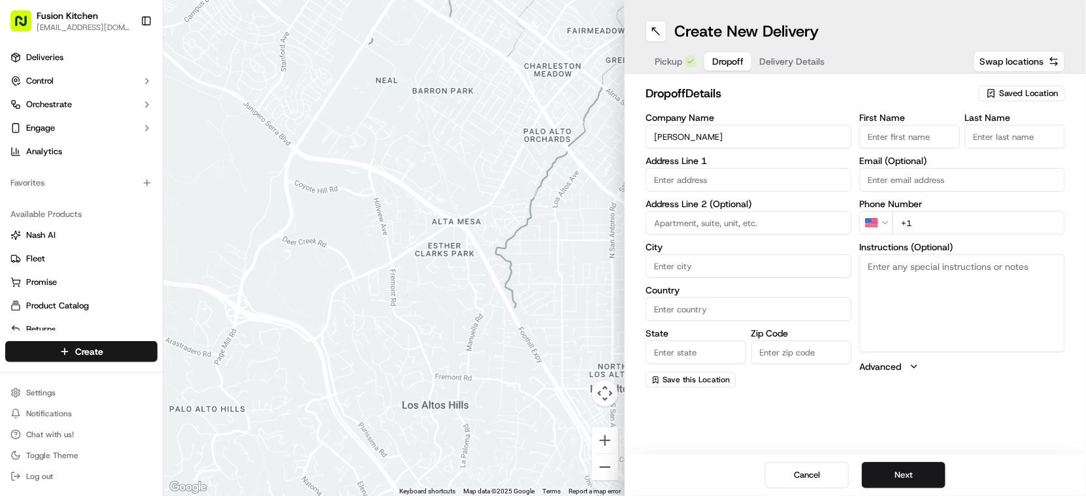
click at [928, 131] on input "First Name" at bounding box center [910, 137] width 101 height 24
paste input "Subhajit Saha"
click at [916, 135] on input "Subhajit Saha" at bounding box center [910, 137] width 101 height 24
type input "Subhajit"
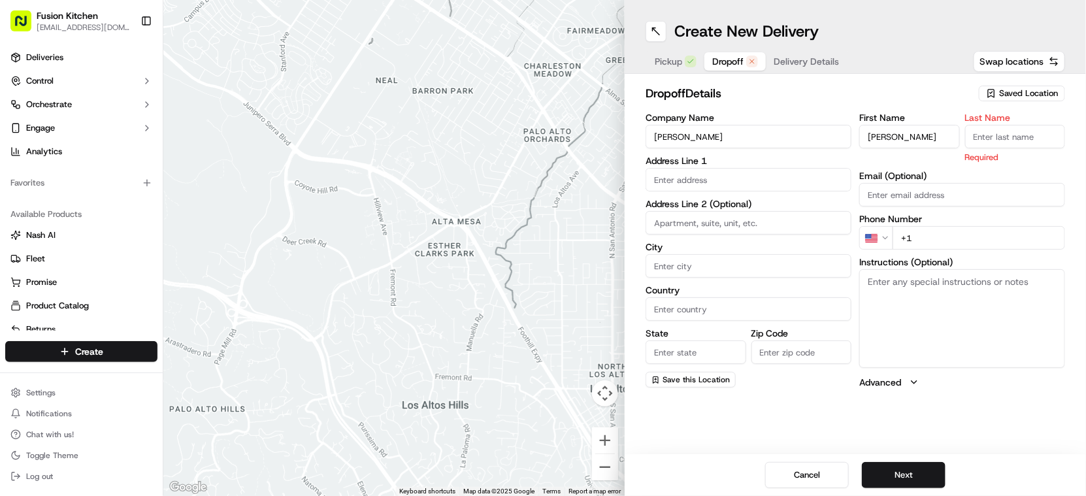
click at [1045, 134] on input "Last Name" at bounding box center [1015, 137] width 101 height 24
paste input "Saha"
type input "Saha"
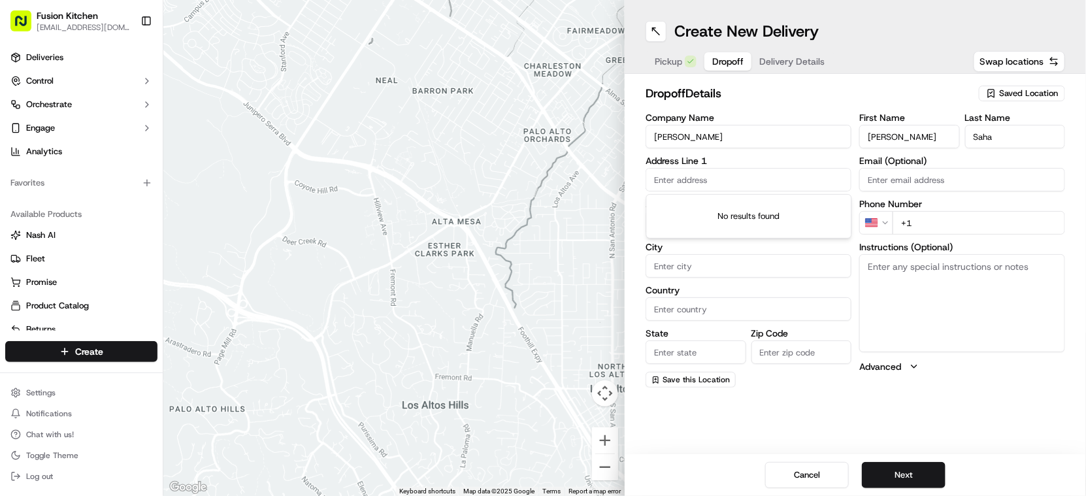
drag, startPoint x: 711, startPoint y: 182, endPoint x: 847, endPoint y: 218, distance: 140.6
click at [711, 182] on input "text" at bounding box center [749, 180] width 206 height 24
click at [803, 176] on input "text" at bounding box center [749, 180] width 206 height 24
paste input "903, Patteson Road, Ipswich, IP3 0BB"
type input "903, Patteson Road, Ipswich, IP3 0BB"
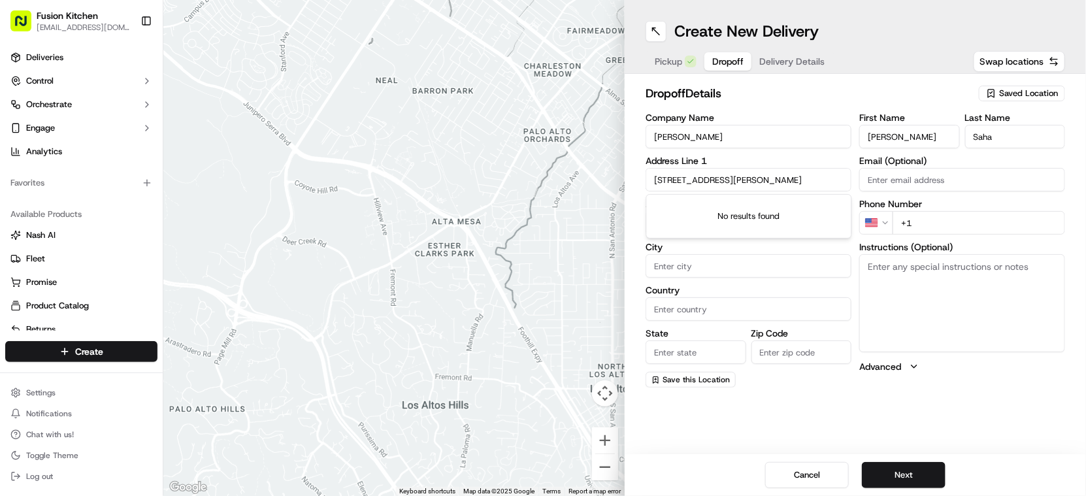
click at [813, 178] on input "903, Patteson Road, Ipswich, IP3 0BB" at bounding box center [749, 180] width 206 height 24
click at [969, 294] on textarea "Instructions (Optional)" at bounding box center [963, 303] width 206 height 98
paste textarea "903, Patteson Road, Ipswich, IP3 0BB"
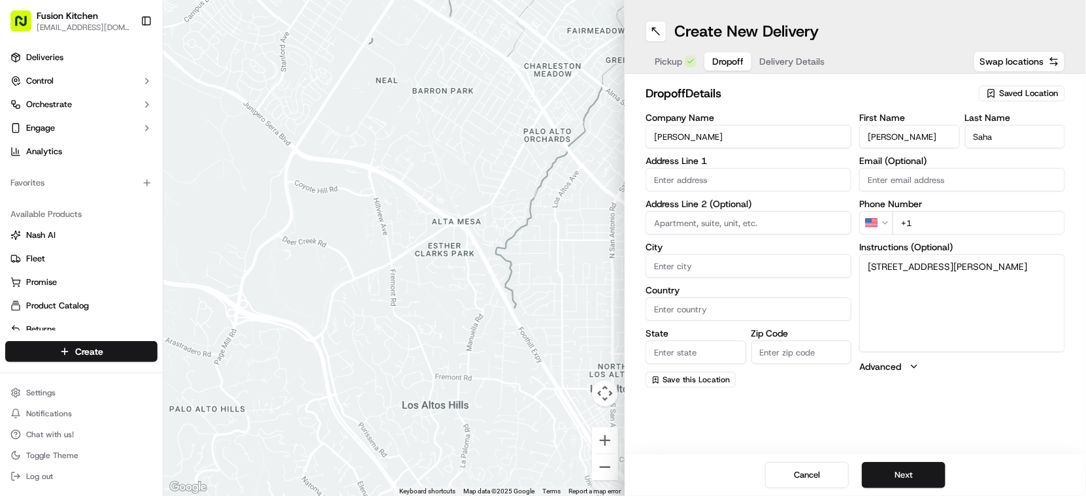
drag, startPoint x: 990, startPoint y: 267, endPoint x: 1043, endPoint y: 265, distance: 52.3
click at [1043, 265] on textarea "903, Patteson Road, Ipswich, IP3 0BB" at bounding box center [963, 303] width 206 height 98
type textarea "903, Patteson Road, Ipswich, IP3 0BB"
click at [773, 347] on input "Zip Code" at bounding box center [802, 353] width 101 height 24
paste input "IP3 0BB"
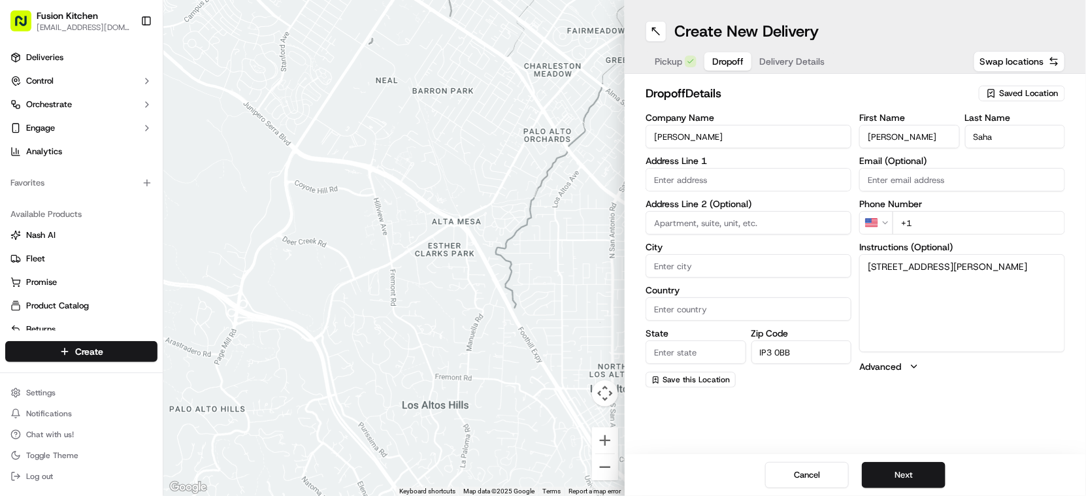
type input "IP3 0BB"
click at [962, 266] on textarea "903, Patteson Road, Ipswich, IP3 0BB" at bounding box center [963, 303] width 206 height 98
click at [678, 352] on input "State" at bounding box center [696, 353] width 101 height 24
paste input "Ipswich"
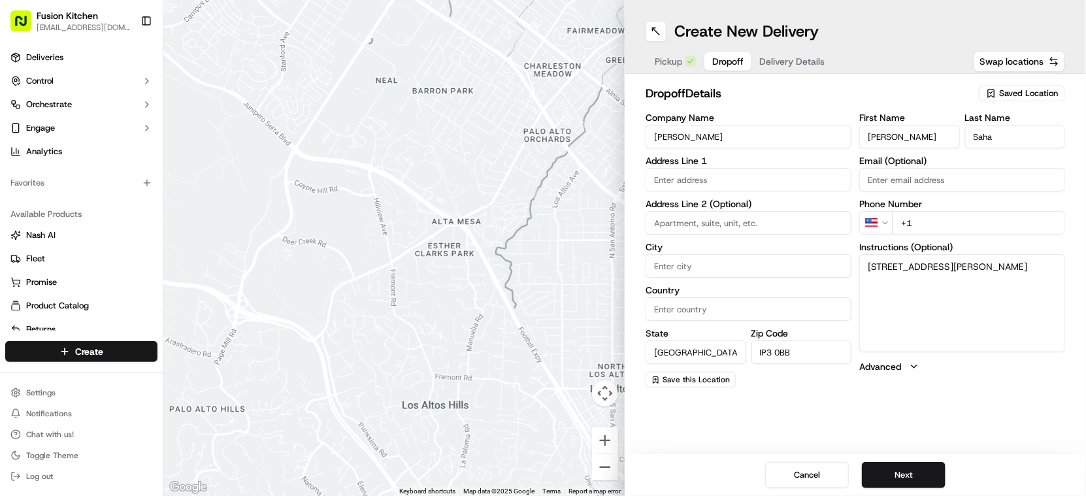
type input "Ipswich"
click at [691, 303] on input "Country" at bounding box center [749, 309] width 206 height 24
paste input "United Kingdom"
type input "United Kingdom"
click at [699, 258] on input "City" at bounding box center [749, 266] width 206 height 24
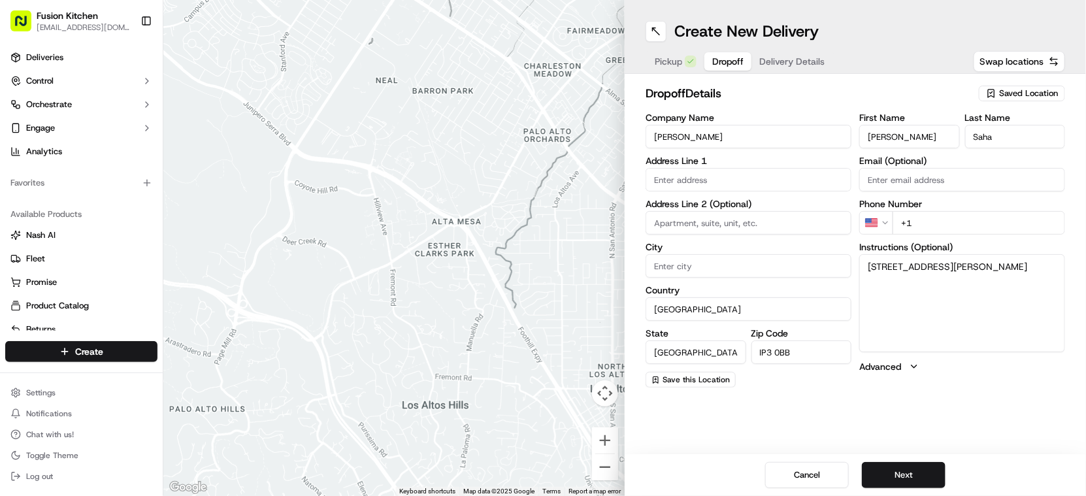
paste input "Ipswich"
type input "Ipswich"
click at [715, 231] on input at bounding box center [749, 223] width 206 height 24
drag, startPoint x: 825, startPoint y: 265, endPoint x: 839, endPoint y: 267, distance: 14.4
click at [825, 265] on input "Ipswich" at bounding box center [749, 266] width 206 height 24
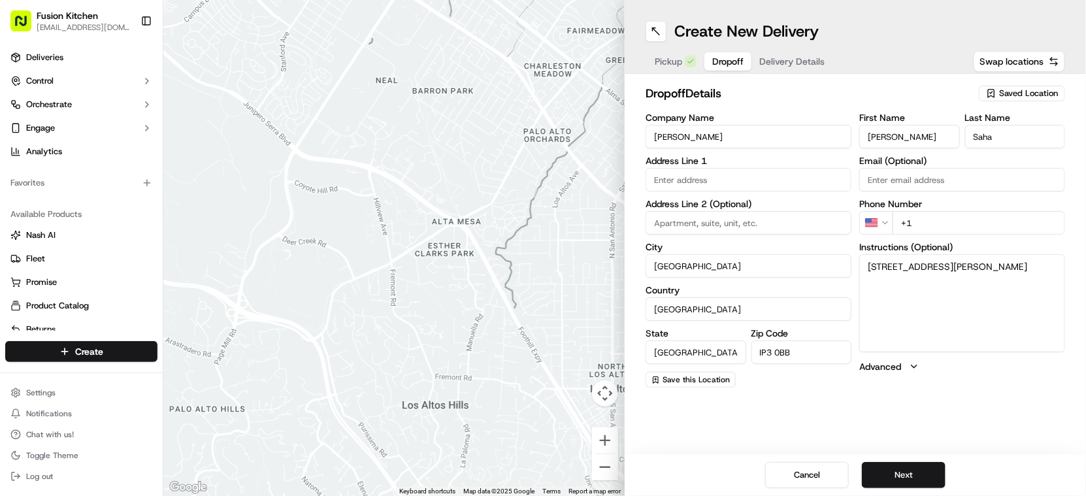
drag, startPoint x: 885, startPoint y: 268, endPoint x: 858, endPoint y: 267, distance: 26.8
click at [858, 267] on div "Company Name Subhajit Saha Address Line 1 Address Line 2 (Optional) City Ipswic…" at bounding box center [856, 250] width 420 height 275
click at [691, 222] on input at bounding box center [749, 223] width 206 height 24
paste input "903"
type input "903"
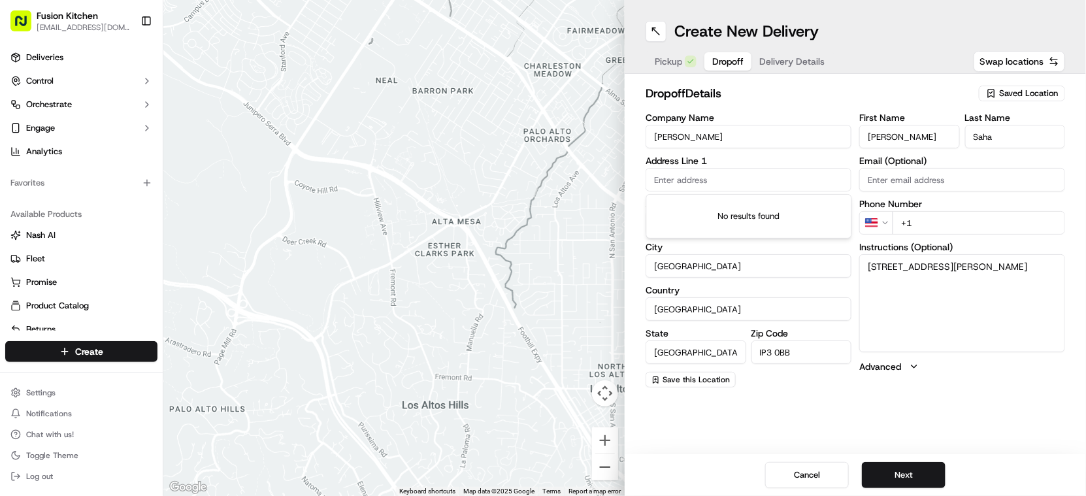
click at [712, 180] on input "text" at bounding box center [749, 180] width 206 height 24
drag, startPoint x: 767, startPoint y: 294, endPoint x: 814, endPoint y: 294, distance: 47.7
click at [767, 294] on label "Country" at bounding box center [749, 290] width 206 height 9
click at [767, 297] on input "United Kingdom" at bounding box center [749, 309] width 206 height 24
drag, startPoint x: 891, startPoint y: 265, endPoint x: 950, endPoint y: 267, distance: 59.5
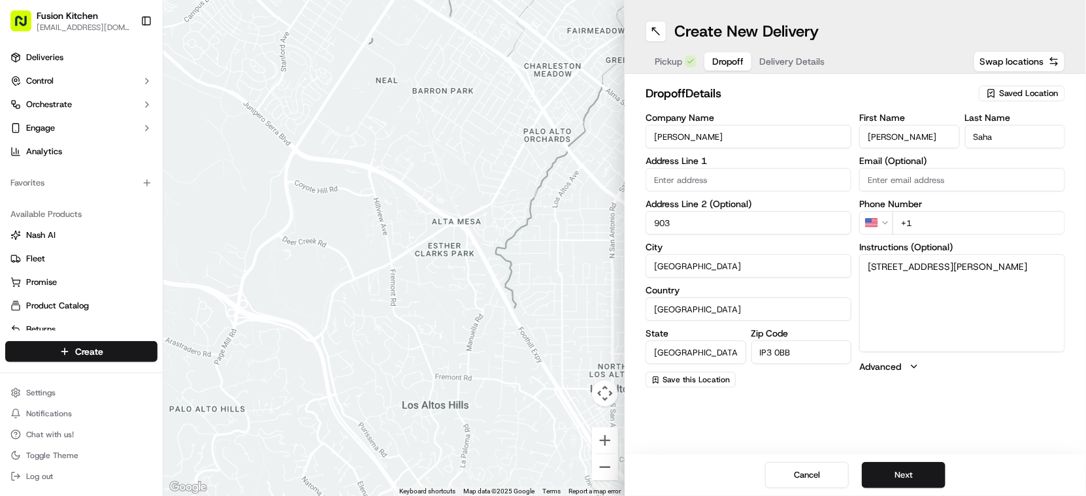
click at [950, 267] on textarea "903, Patteson Road, Ipswich, IP3 0BB" at bounding box center [963, 303] width 206 height 98
click at [664, 184] on input "text" at bounding box center [749, 180] width 206 height 24
paste input "Patteson Road"
type input "Patteson Road"
click at [981, 279] on textarea "903, Patteson Road, Ipswich, IP3 0BB" at bounding box center [963, 303] width 206 height 98
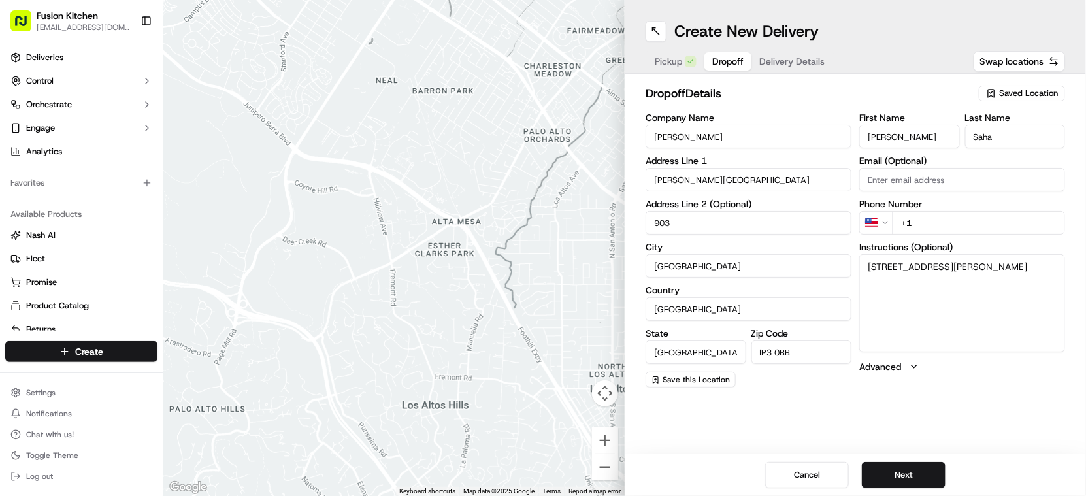
click at [882, 227] on html "Fusion Kitchen hari@fusionpos.uk Toggle Sidebar Deliveries Control Orchestrate …" at bounding box center [543, 248] width 1086 height 496
click at [959, 226] on input "+44" at bounding box center [979, 223] width 173 height 24
paste input "07721 704915"
click at [926, 220] on input "+44 07721 704915" at bounding box center [979, 223] width 173 height 24
type input "+44 7721 704915"
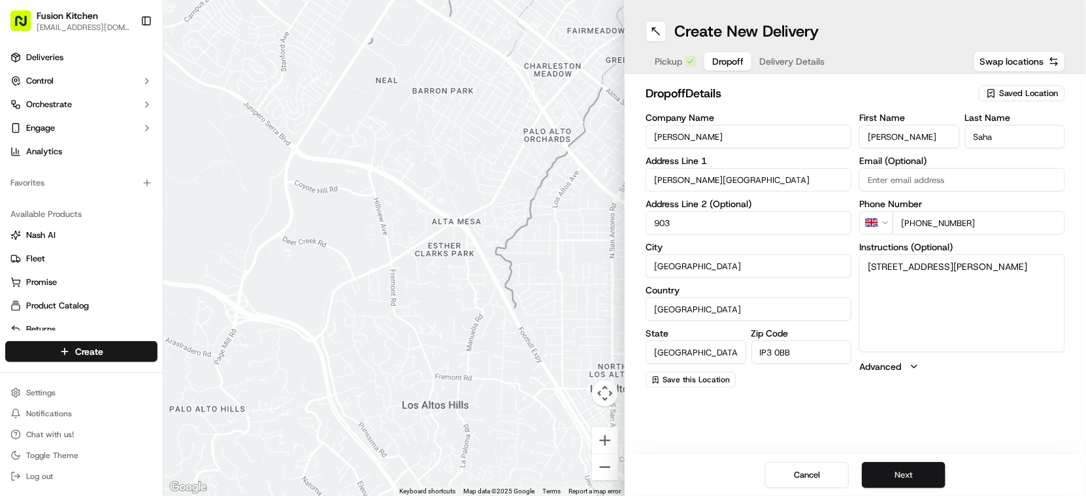
click at [935, 471] on button "Next" at bounding box center [904, 475] width 84 height 26
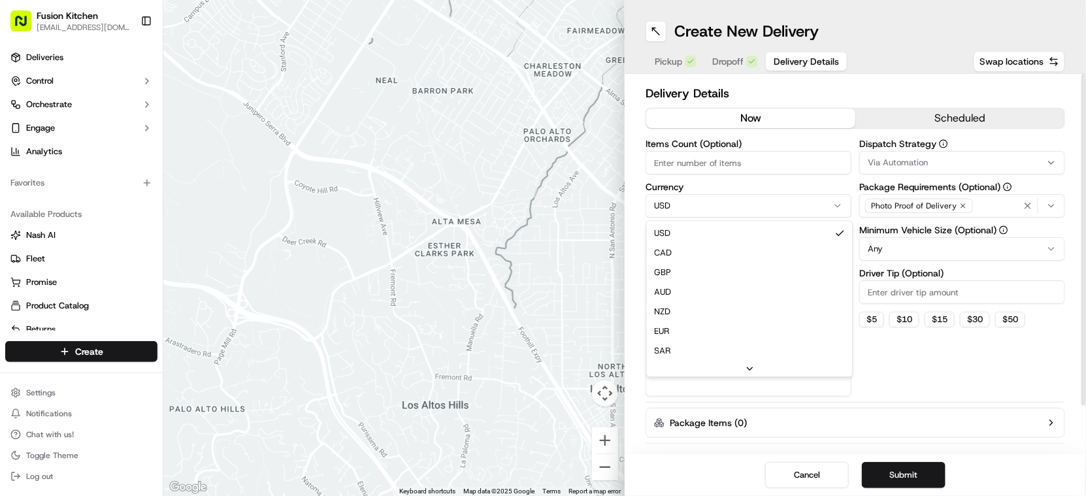
click at [739, 200] on html "Fusion Kitchen hari@fusionpos.uk Toggle Sidebar Deliveries Control Orchestrate …" at bounding box center [543, 248] width 1086 height 496
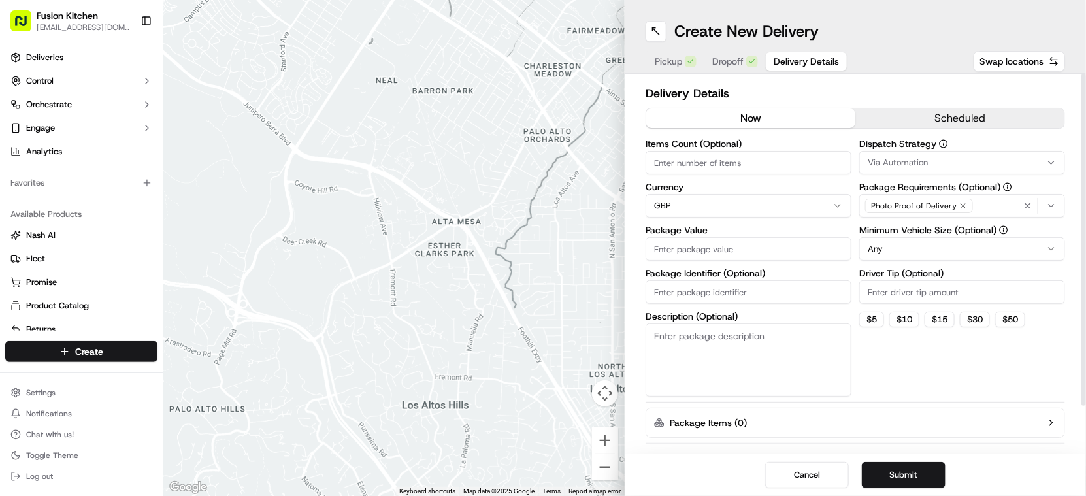
click at [716, 242] on input "Package Value" at bounding box center [749, 249] width 206 height 24
paste input "41.55"
type input "41.55"
click at [911, 477] on button "Submit" at bounding box center [904, 475] width 84 height 26
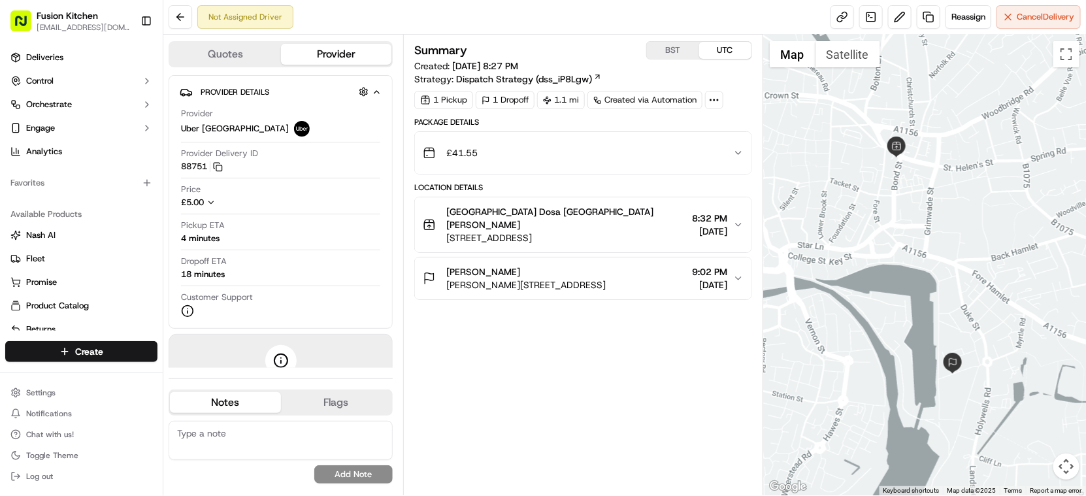
click at [564, 278] on span "Patteson Rd, Ipswich IP3 0BB, UK" at bounding box center [525, 284] width 159 height 13
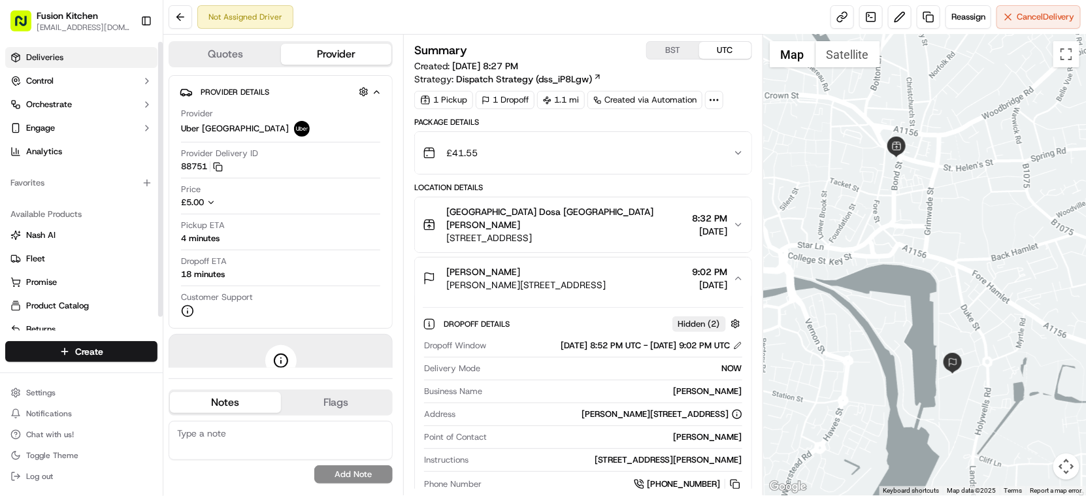
click at [81, 51] on link "Deliveries" at bounding box center [81, 57] width 152 height 21
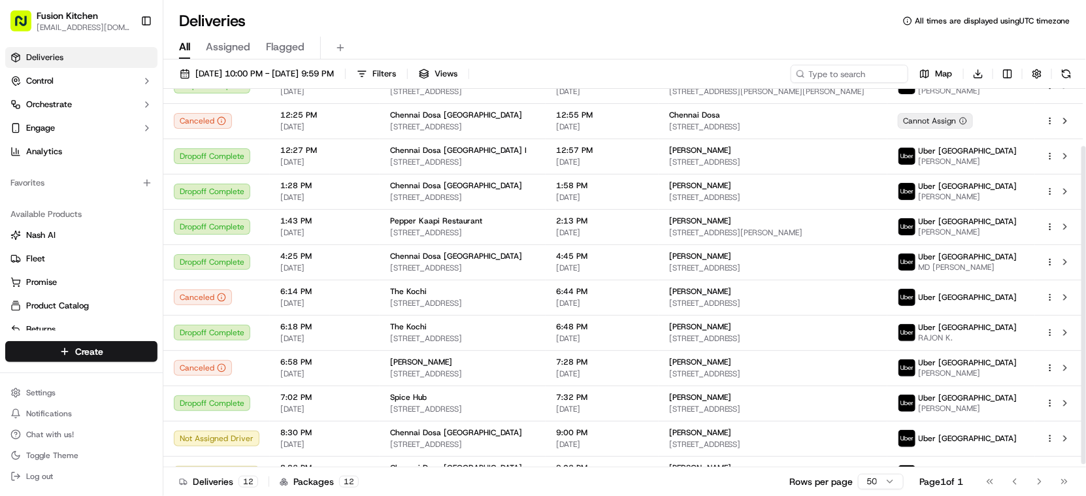
scroll to position [71, 0]
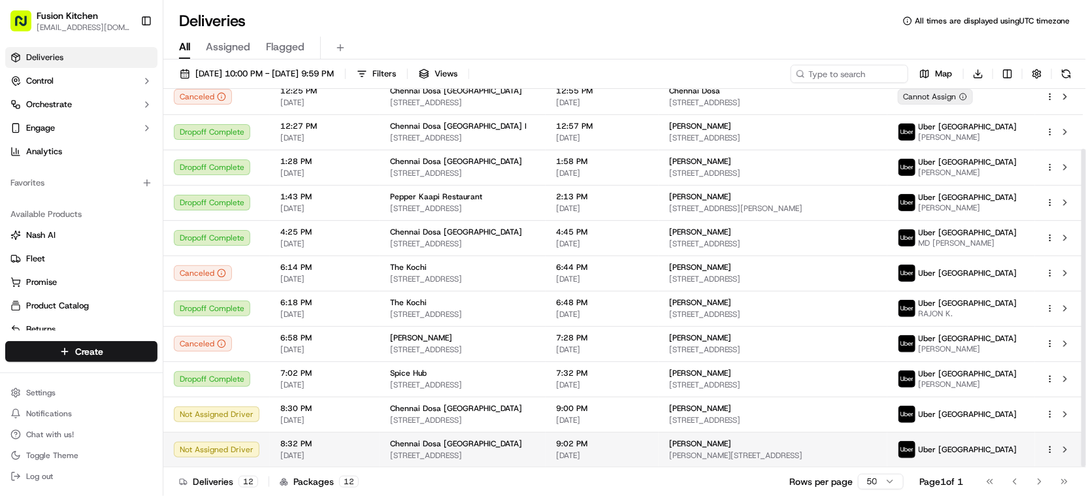
click at [710, 446] on td "Subhajit Saha Patteson Rd, Ipswich IP3 0BB, UK" at bounding box center [773, 449] width 229 height 35
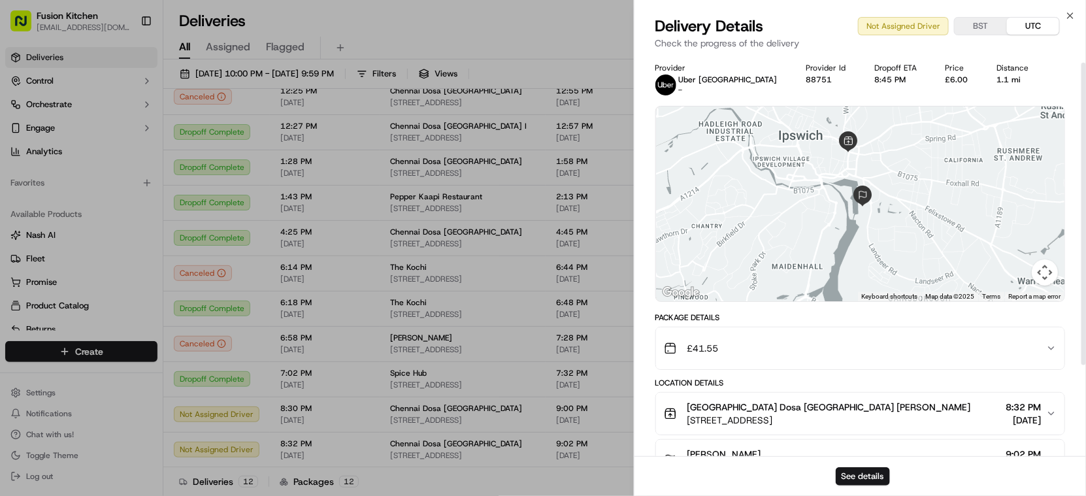
scroll to position [131, 0]
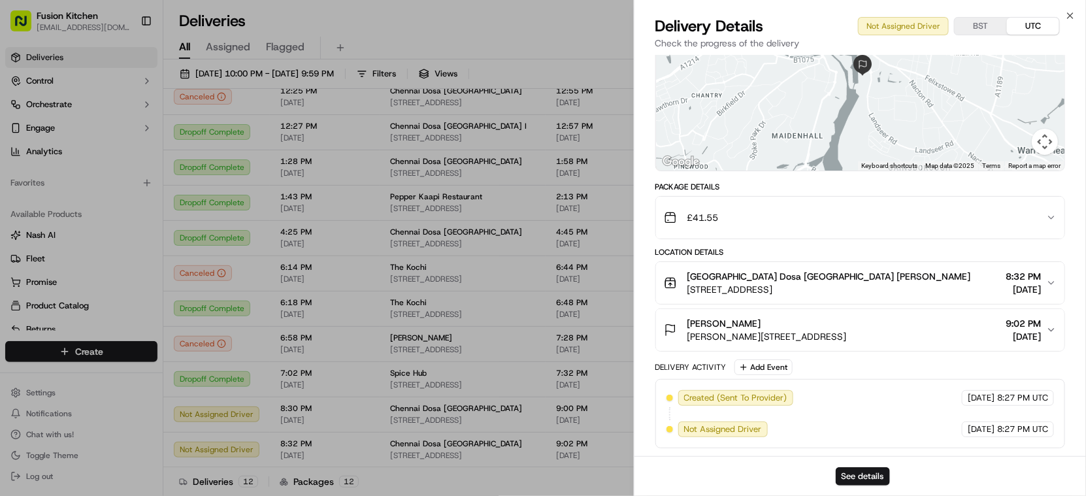
click at [960, 331] on div "Subhajit Saha Patteson Rd, Ipswich IP3 0BB, UK 9:02 PM 09/17/2025" at bounding box center [855, 330] width 383 height 26
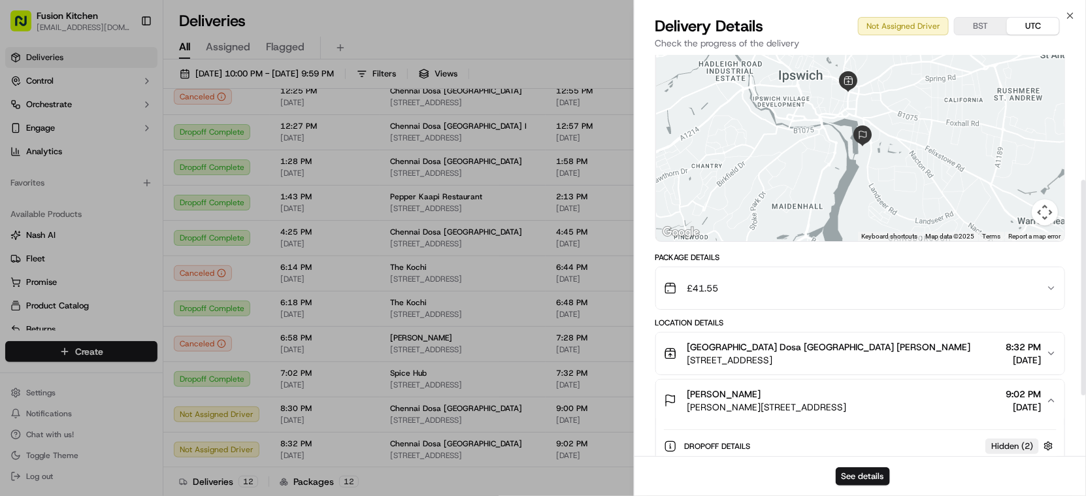
scroll to position [58, 0]
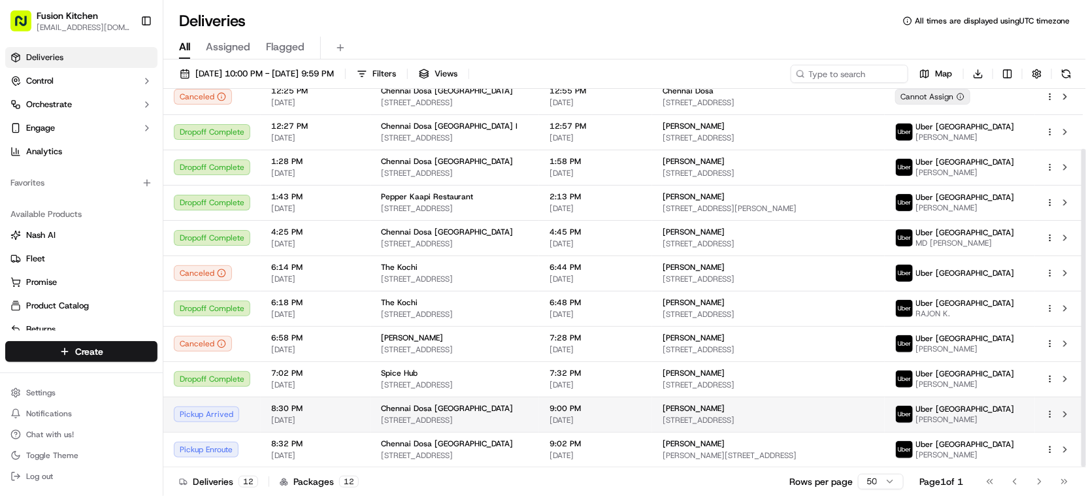
click at [745, 422] on span "Constitution Hill, Ipswich IP1 3RG, UK" at bounding box center [769, 420] width 212 height 10
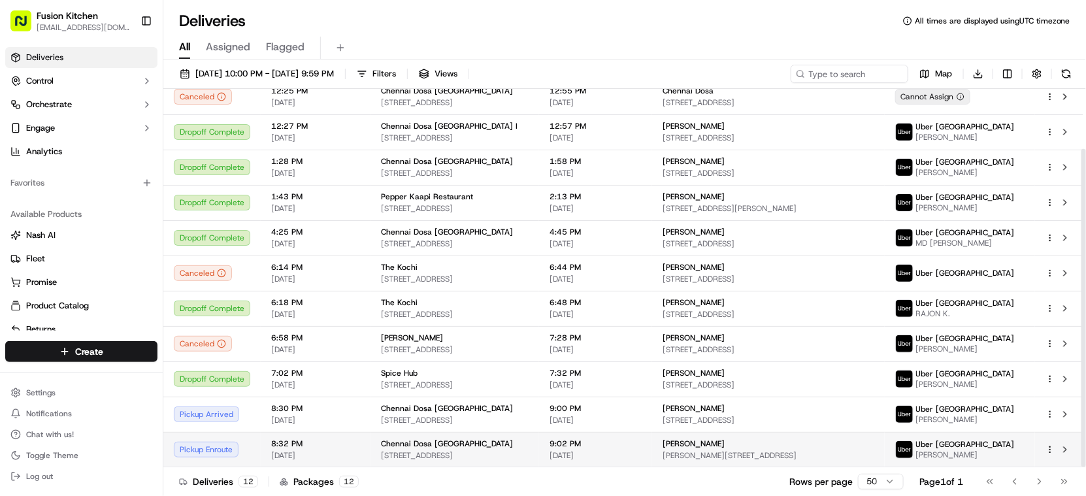
click at [725, 444] on span "Subhajit Saha" at bounding box center [694, 444] width 62 height 10
click at [725, 445] on span "Subhajit Saha" at bounding box center [694, 444] width 62 height 10
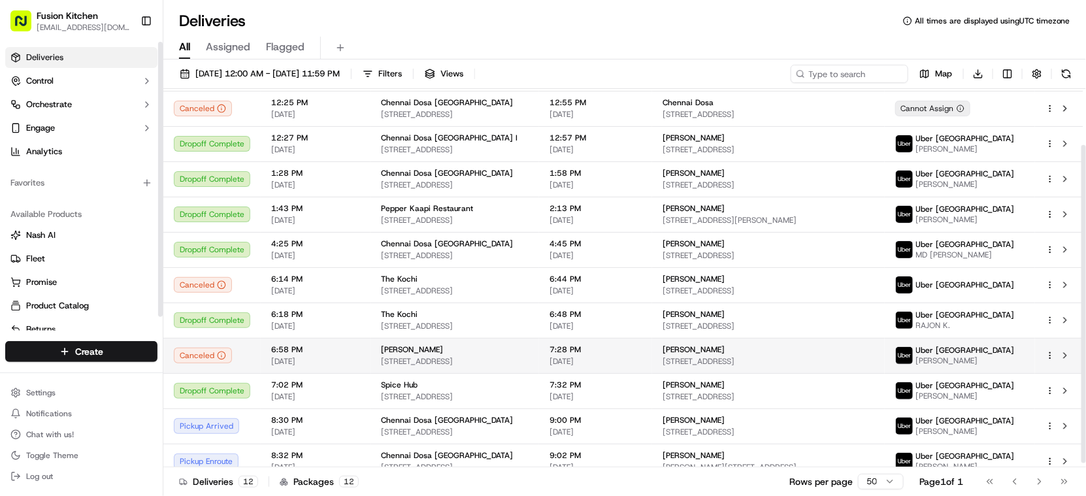
scroll to position [71, 0]
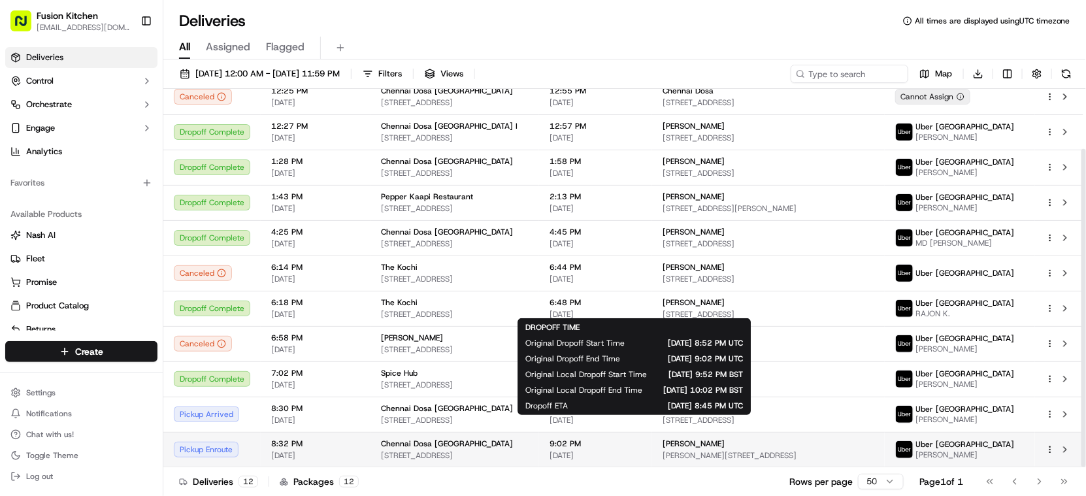
click at [642, 446] on span "9:02 PM" at bounding box center [596, 444] width 92 height 10
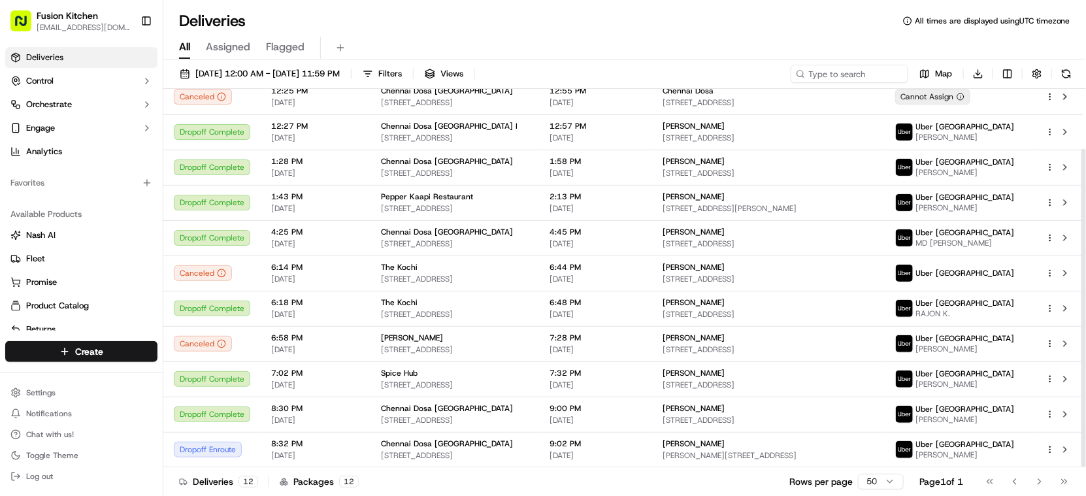
drag, startPoint x: 315, startPoint y: 430, endPoint x: 475, endPoint y: 31, distance: 429.5
click at [475, 31] on div "All Assigned Flagged" at bounding box center [624, 45] width 923 height 28
